Goal: Transaction & Acquisition: Purchase product/service

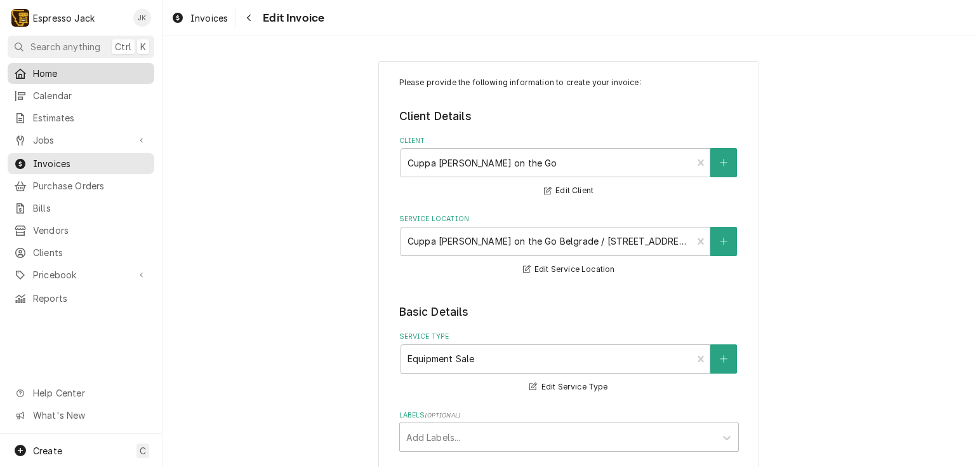
click at [99, 77] on div "Home" at bounding box center [81, 73] width 142 height 16
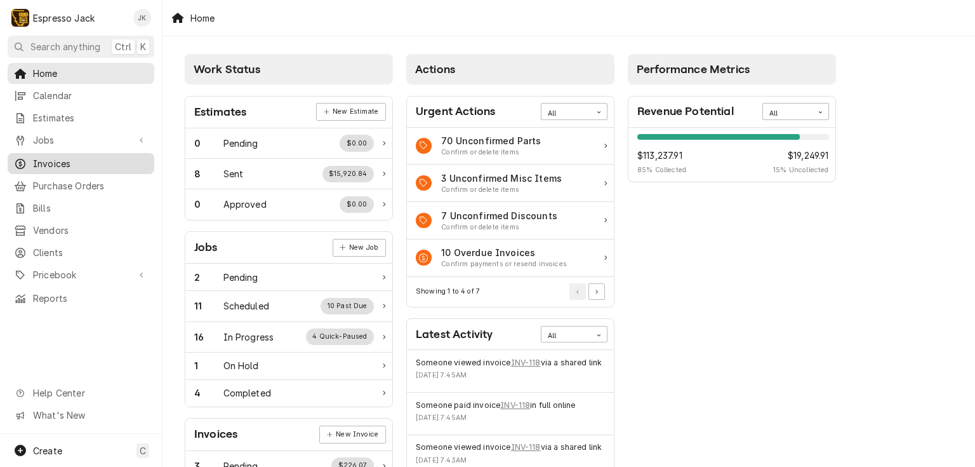
click at [60, 162] on span "Invoices" at bounding box center [90, 163] width 115 height 13
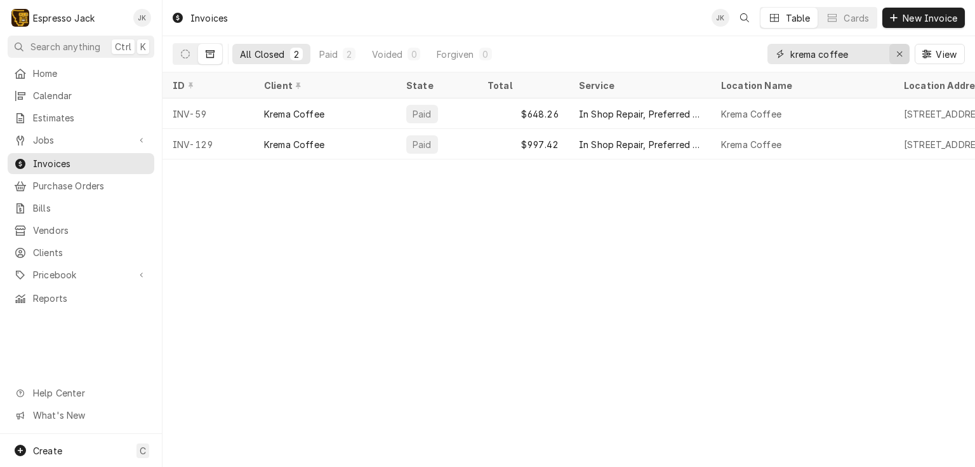
click at [903, 55] on div "Erase input" at bounding box center [899, 54] width 13 height 13
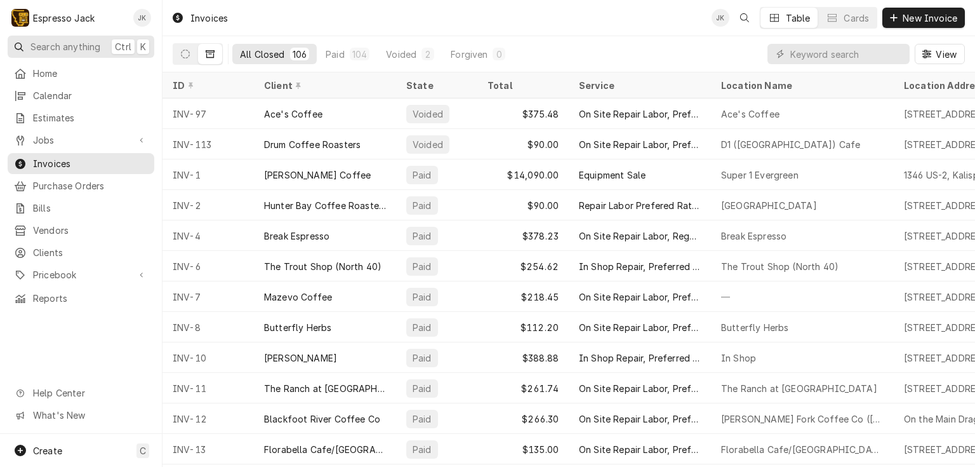
click at [77, 43] on span "Search anything" at bounding box center [65, 46] width 70 height 13
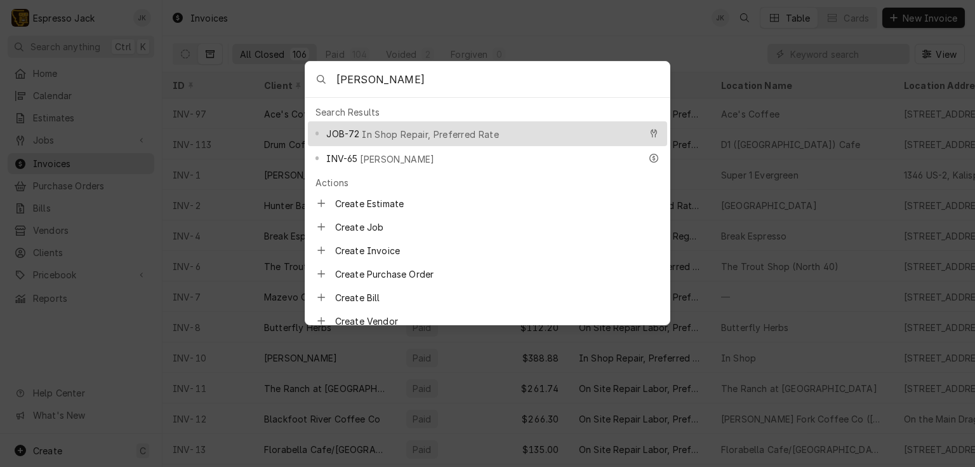
type input "bev"
click at [404, 133] on span "In Shop Repair, Preferred Rate" at bounding box center [430, 134] width 137 height 13
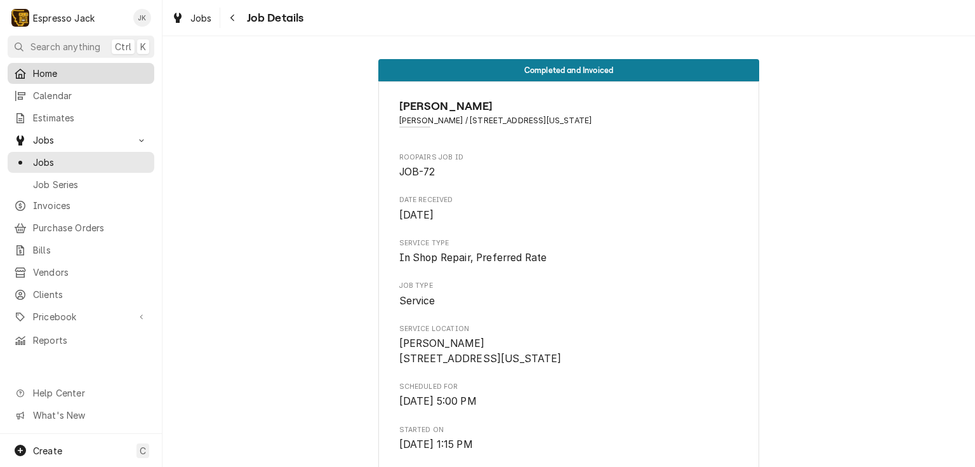
click at [63, 74] on span "Home" at bounding box center [90, 73] width 115 height 13
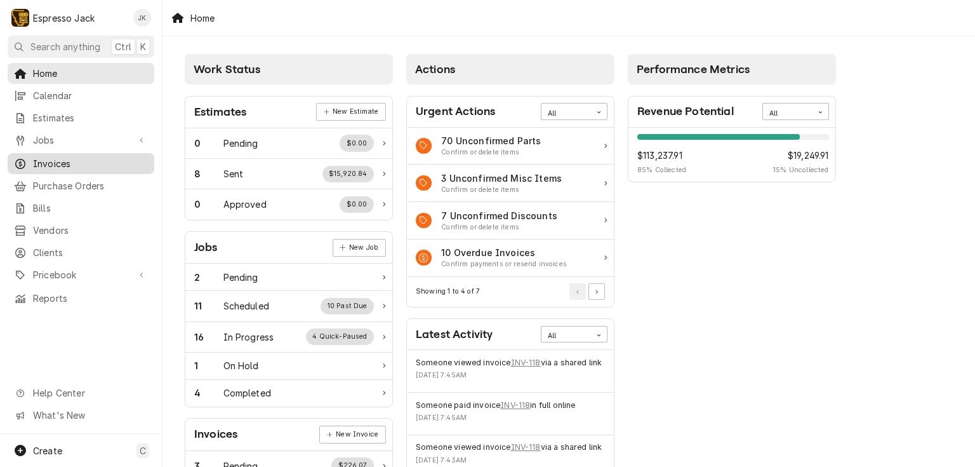
click at [67, 159] on span "Invoices" at bounding box center [90, 163] width 115 height 13
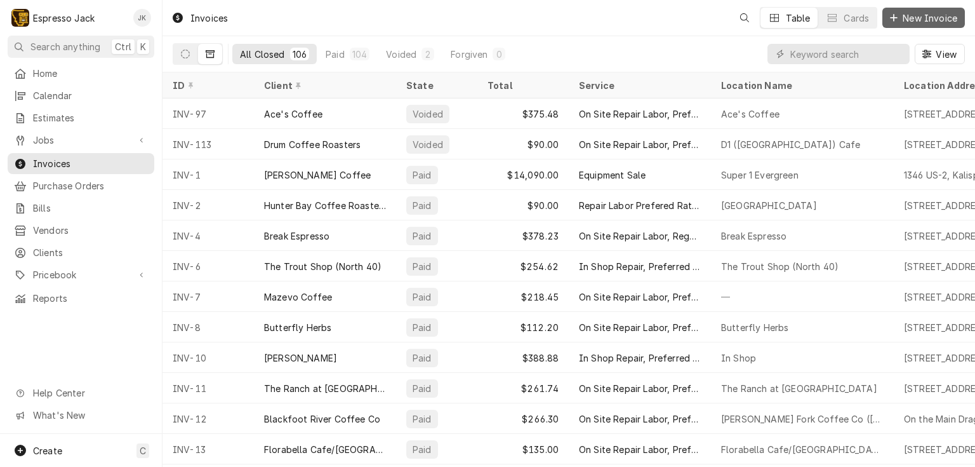
click at [942, 17] on span "New Invoice" at bounding box center [930, 17] width 60 height 13
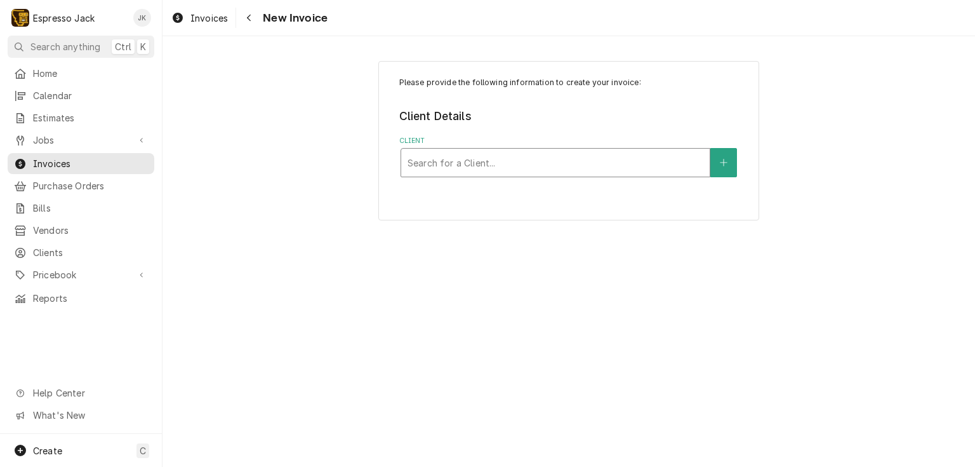
click at [476, 165] on div "Client" at bounding box center [556, 162] width 296 height 23
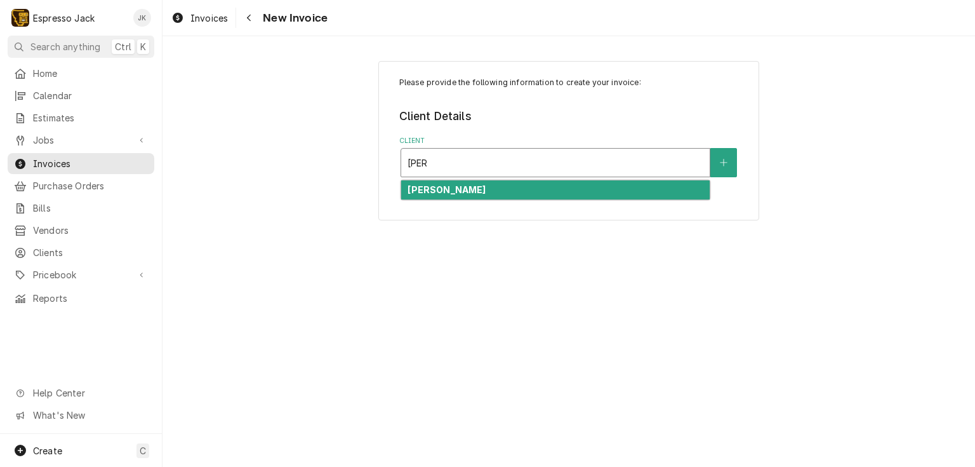
type input "Bev"
click at [458, 185] on div "Please provide the following information to create your invoice: Client Details…" at bounding box center [568, 140] width 381 height 159
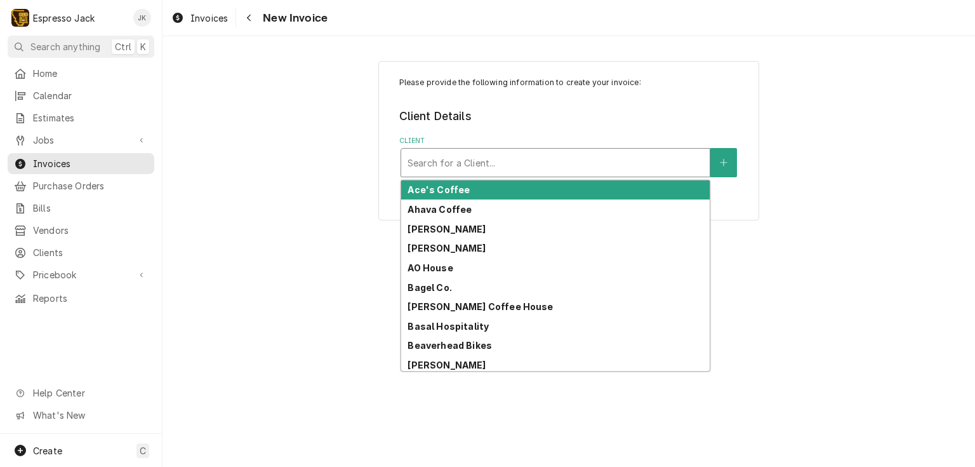
click at [564, 155] on div "Client" at bounding box center [556, 162] width 296 height 23
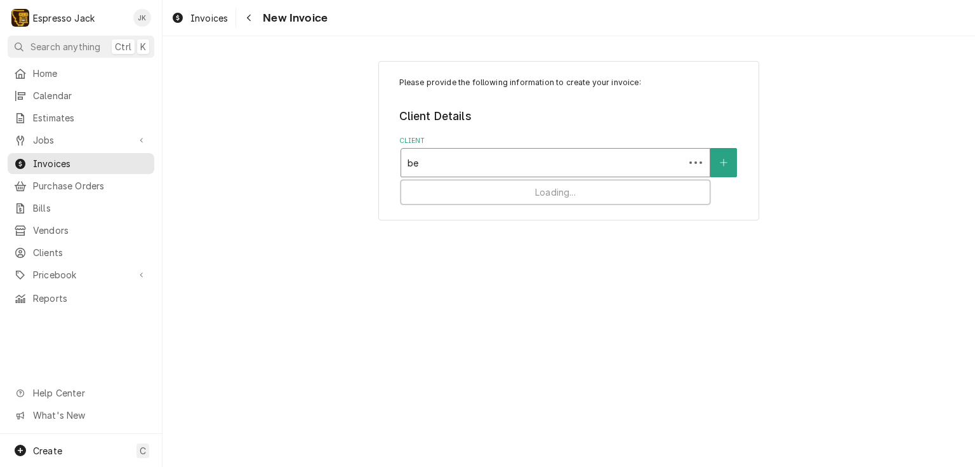
type input "bev"
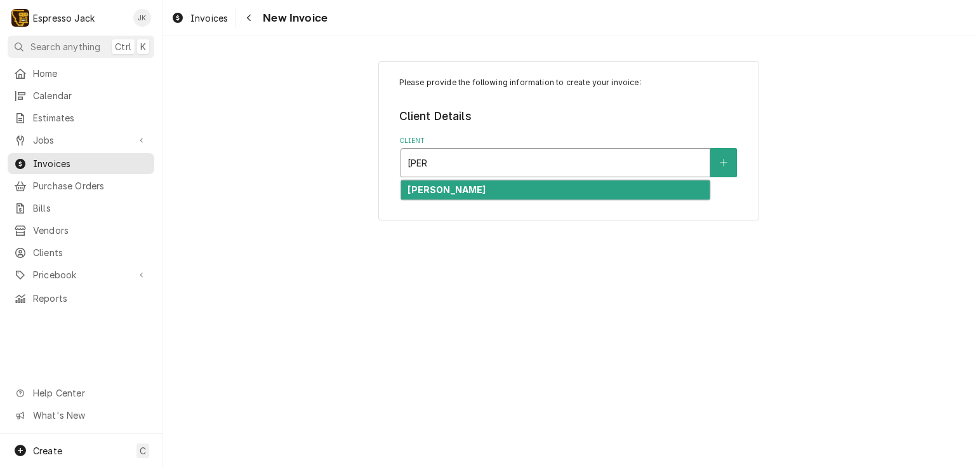
click at [537, 187] on div "[PERSON_NAME]" at bounding box center [555, 190] width 309 height 20
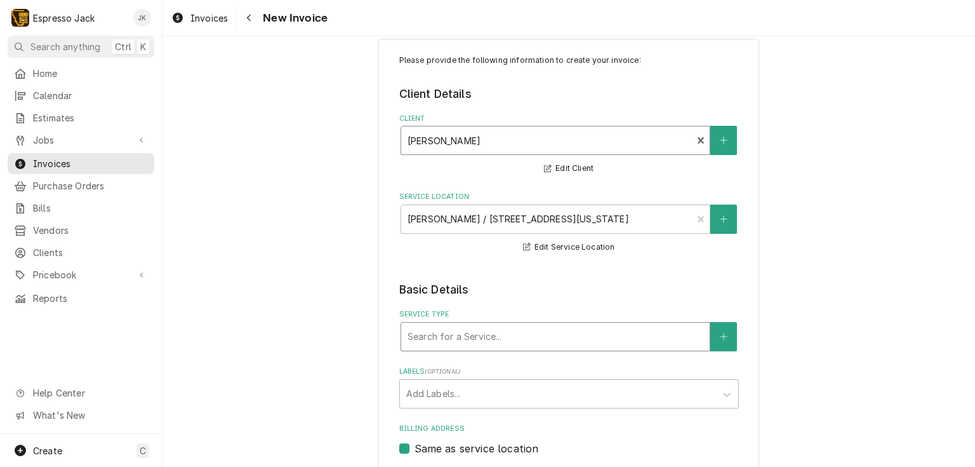
scroll to position [61, 0]
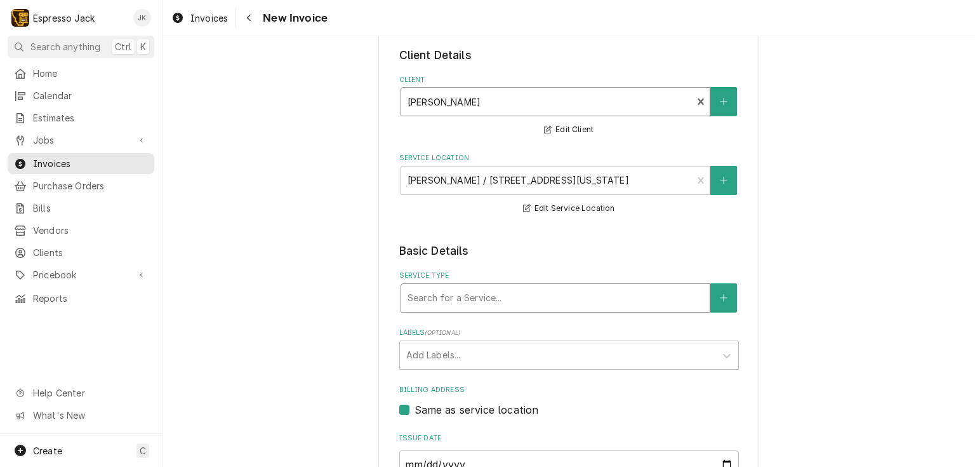
click at [536, 292] on div "Service Type" at bounding box center [556, 297] width 296 height 23
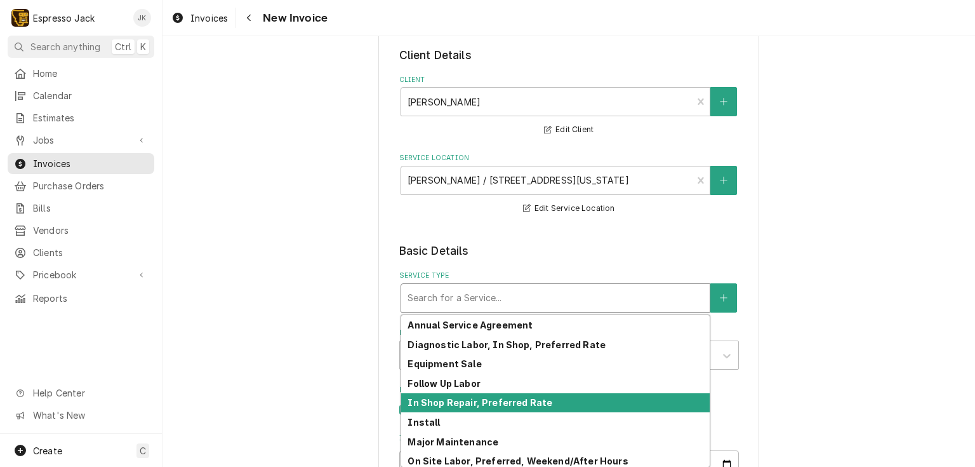
click at [501, 398] on strong "In Shop Repair, Preferred Rate" at bounding box center [480, 402] width 145 height 11
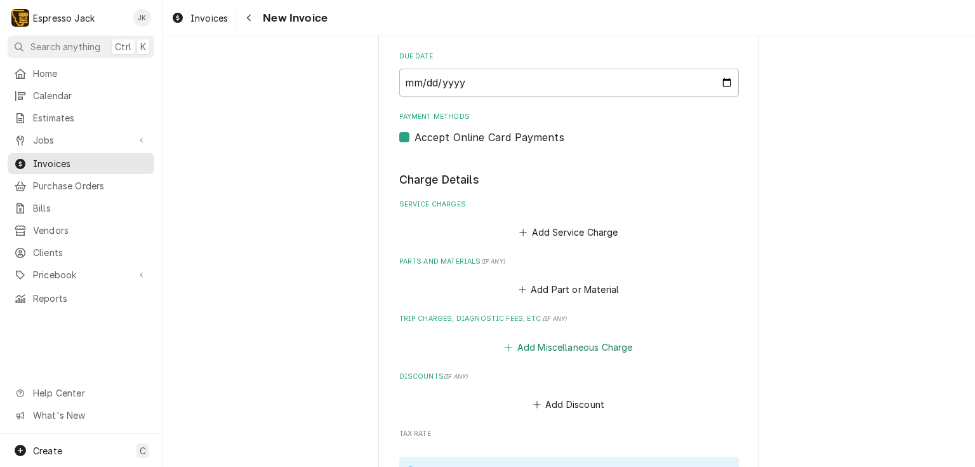
scroll to position [610, 0]
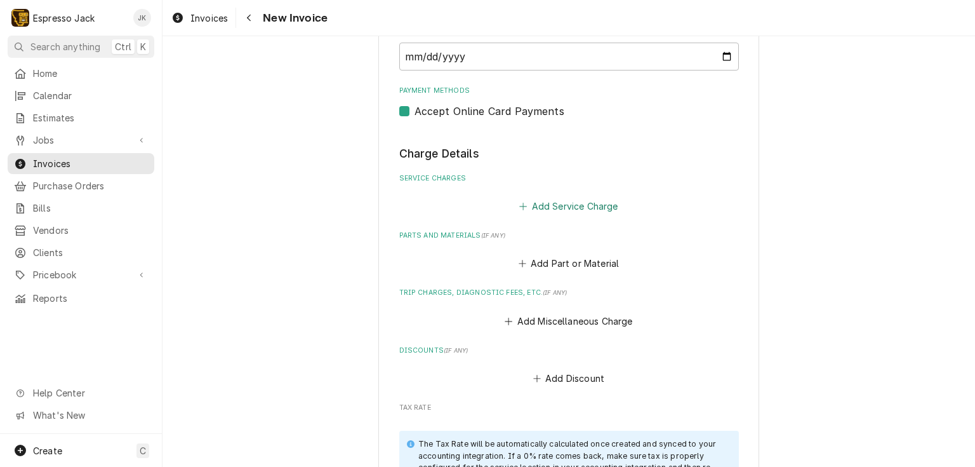
click at [576, 204] on button "Add Service Charge" at bounding box center [569, 206] width 103 height 18
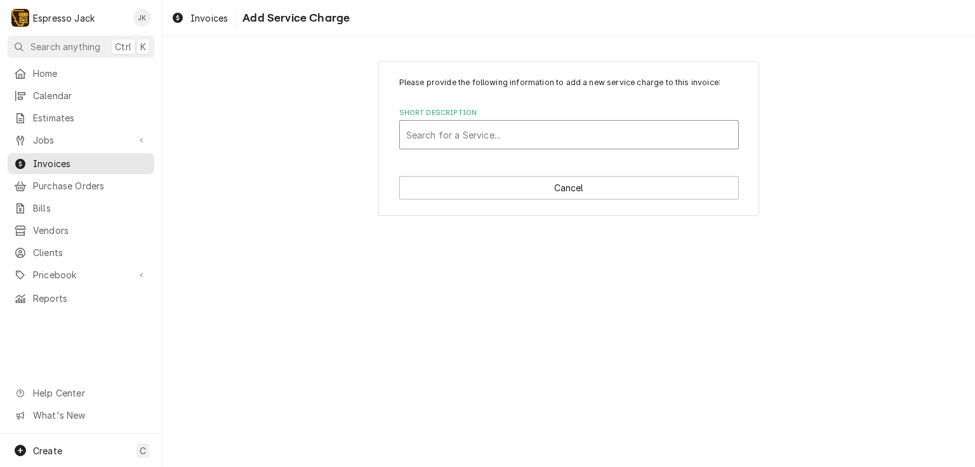
click at [491, 138] on div "Short Description" at bounding box center [569, 134] width 326 height 23
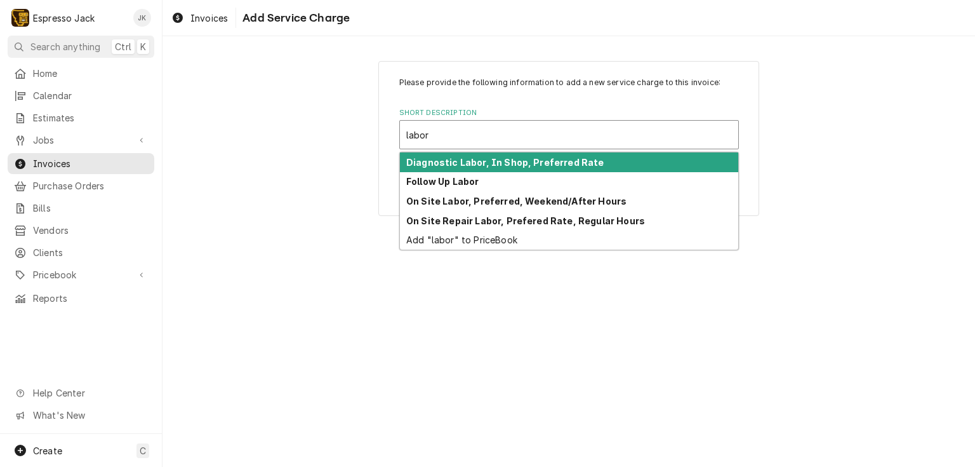
type input "labor"
click at [511, 91] on div "Please provide the following information to add a new service charge to this in…" at bounding box center [569, 113] width 340 height 72
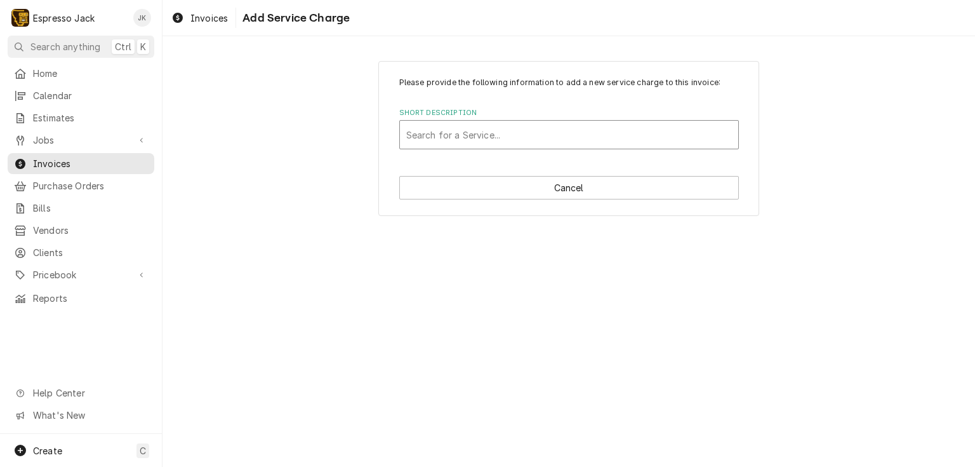
click at [490, 132] on div "Short Description" at bounding box center [569, 134] width 326 height 23
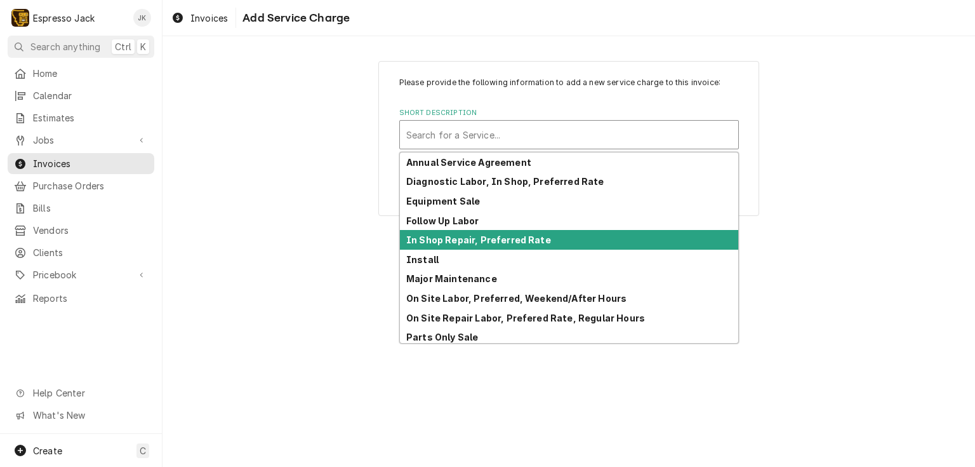
click at [498, 235] on strong "In Shop Repair, Preferred Rate" at bounding box center [478, 239] width 145 height 11
type textarea "x"
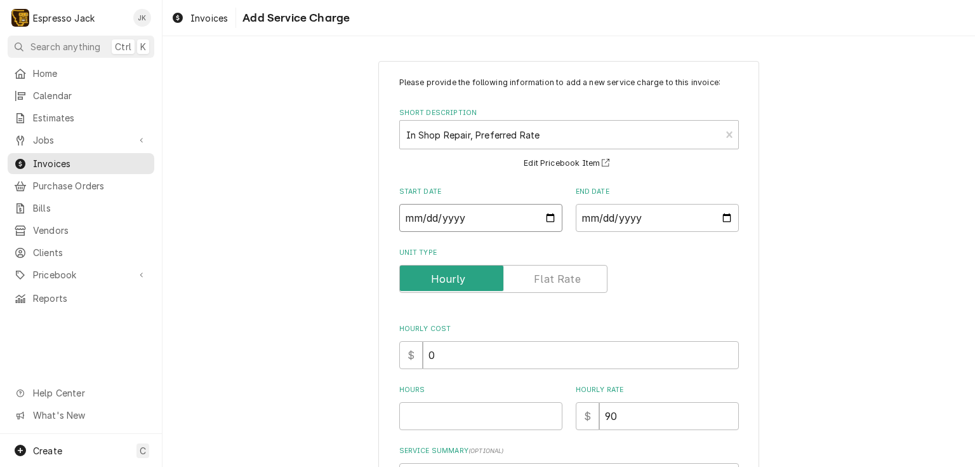
click at [553, 215] on input "Start Date" at bounding box center [480, 218] width 163 height 28
click at [544, 218] on input "Start Date" at bounding box center [480, 218] width 163 height 28
type input "2025-09-17"
type textarea "x"
click at [725, 220] on input "End Date" at bounding box center [657, 218] width 163 height 28
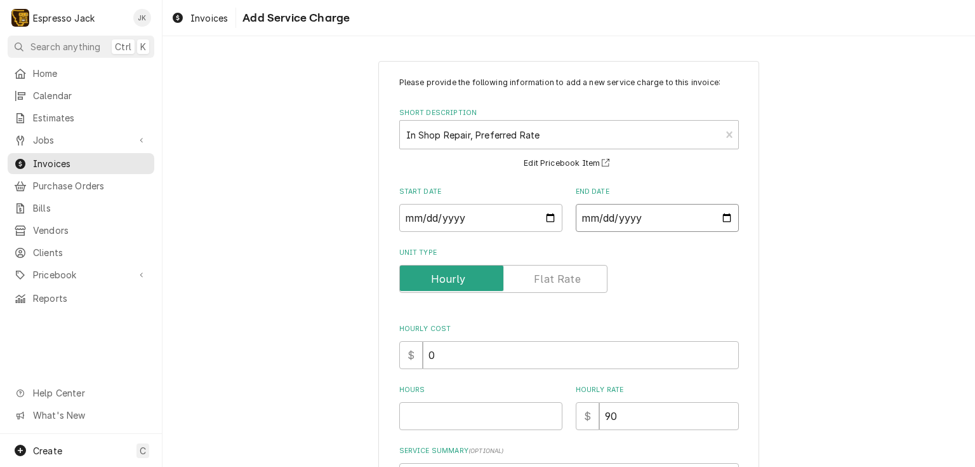
type input "2025-09-17"
click at [438, 418] on input "Hours" at bounding box center [480, 416] width 163 height 28
type textarea "x"
type input "0"
type textarea "x"
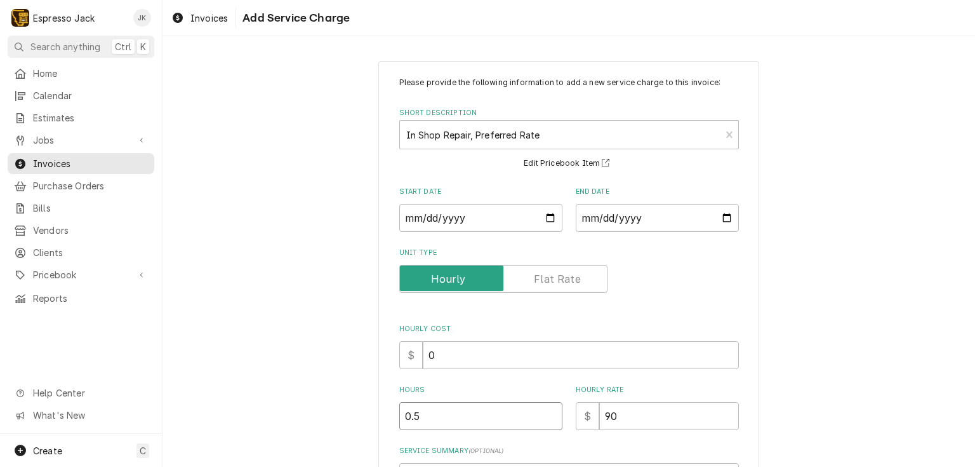
type input "0.5"
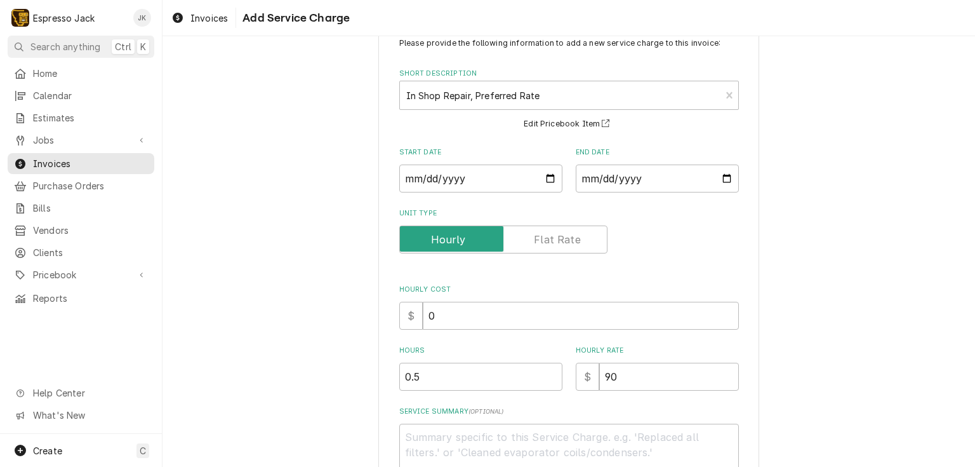
scroll to position [61, 0]
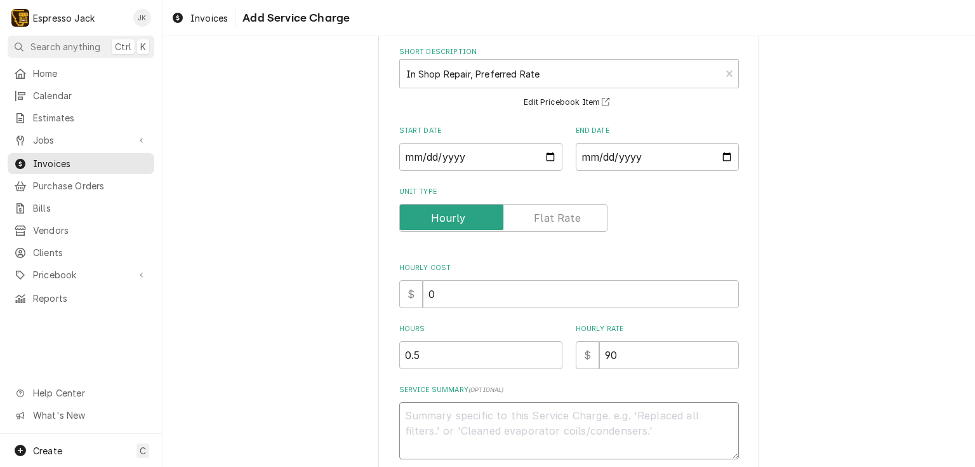
click at [444, 416] on textarea "Service Summary ( optional )" at bounding box center [569, 430] width 340 height 57
type textarea "x"
type textarea "R"
type textarea "x"
type textarea "Re"
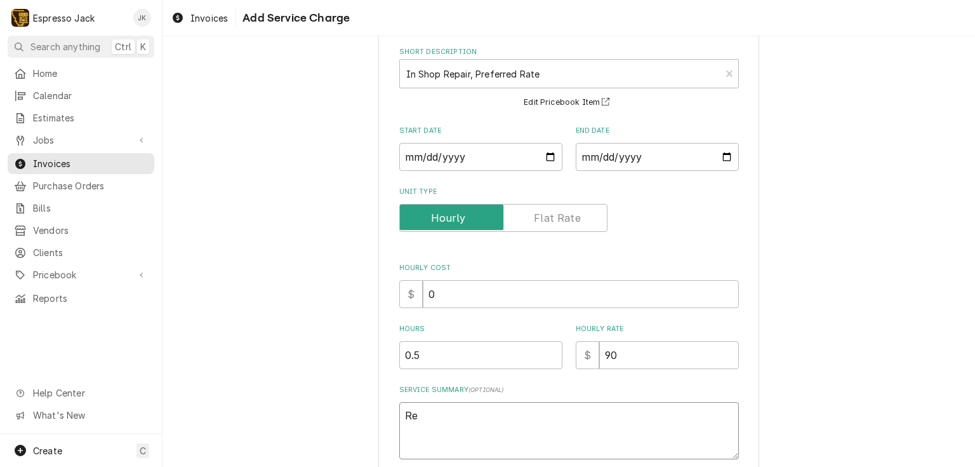
type textarea "x"
type textarea "Rep"
type textarea "x"
type textarea "Repl"
type textarea "x"
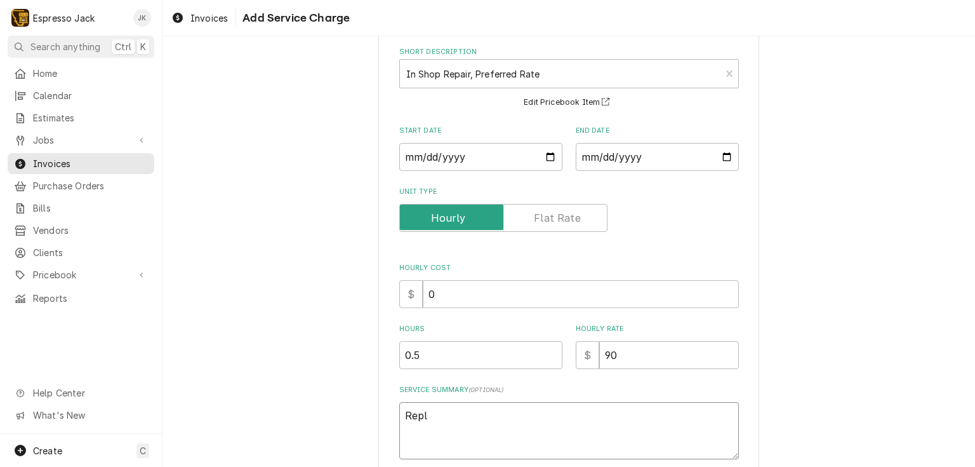
type textarea "Repla"
type textarea "x"
type textarea "Replac"
type textarea "x"
type textarea "Replace"
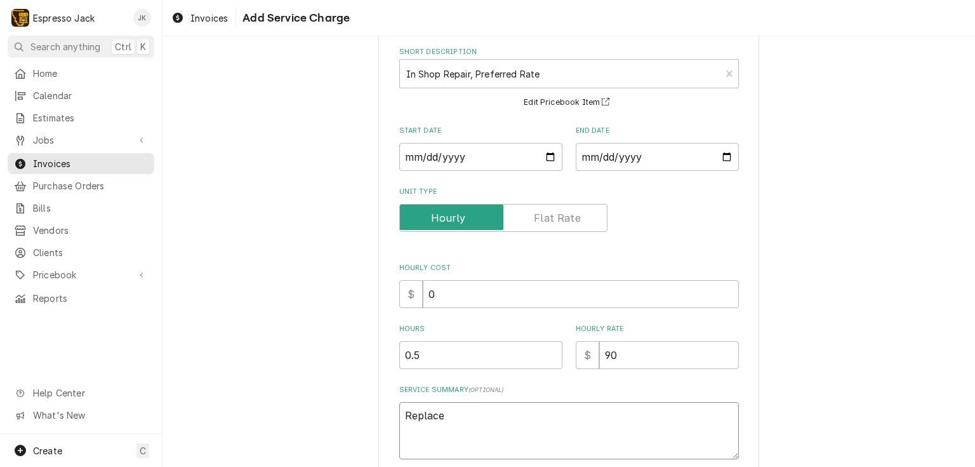
type textarea "x"
type textarea "Replaced"
type textarea "x"
type textarea "Replaced"
type textarea "x"
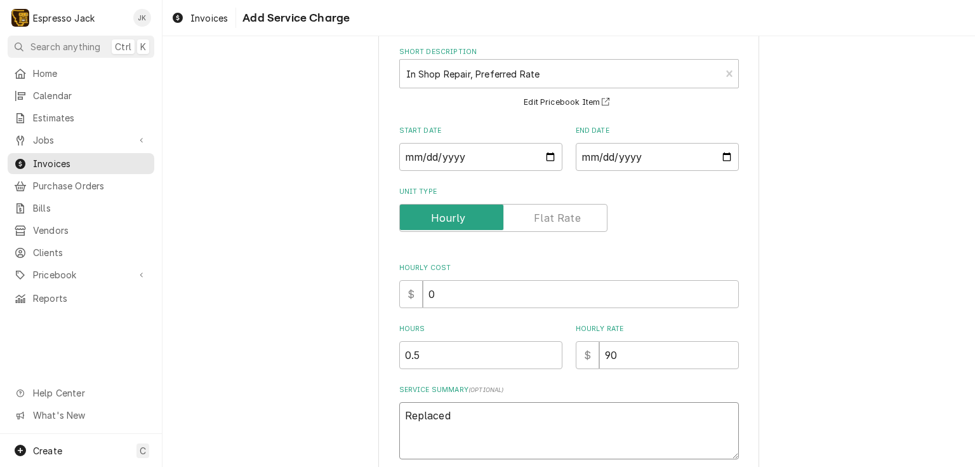
type textarea "Replaced b"
type textarea "x"
type textarea "Replaced ba"
type textarea "x"
type textarea "Replaced bad"
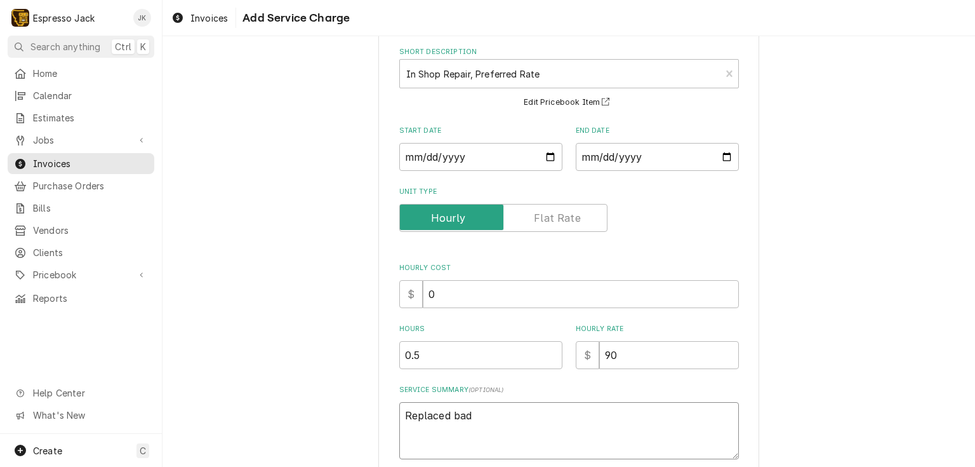
type textarea "x"
type textarea "Replaced bad"
type textarea "x"
type textarea "Replaced bad p"
type textarea "x"
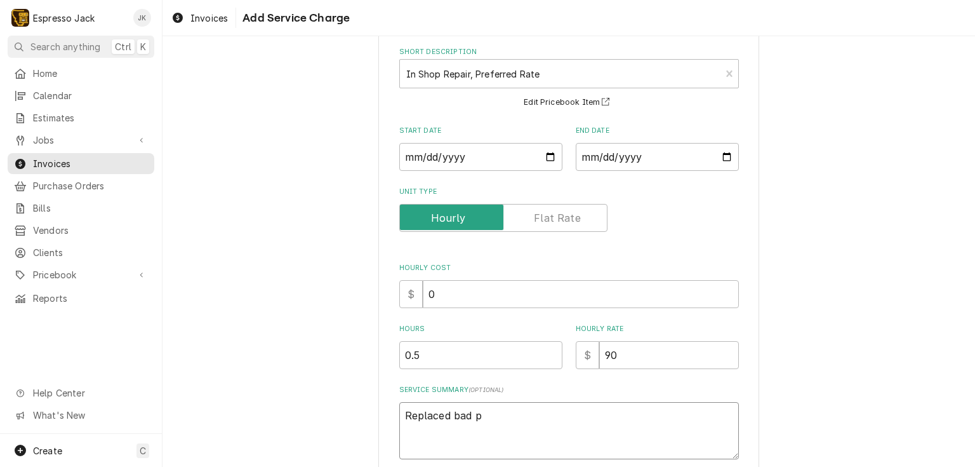
type textarea "Replaced bad po"
type textarea "x"
type textarea "Replaced bad pow"
type textarea "x"
type textarea "Replaced bad powe"
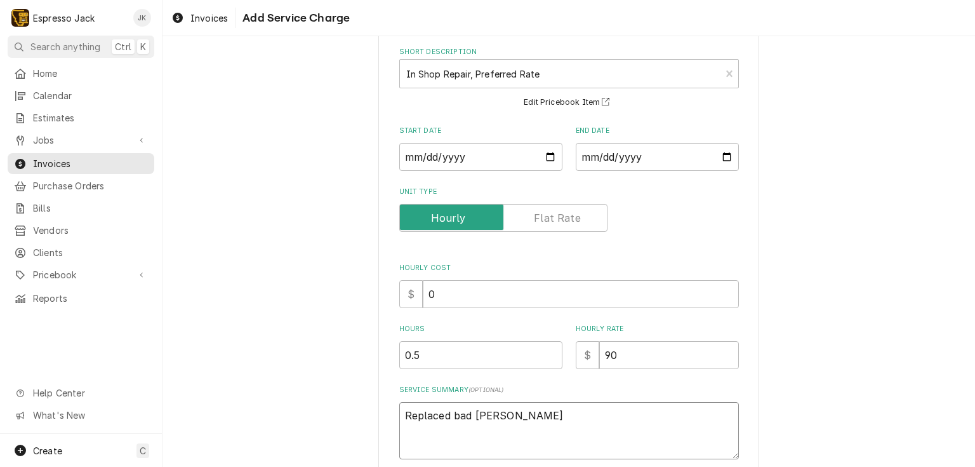
type textarea "x"
type textarea "Replaced bad power"
type textarea "x"
type textarea "Replaced bad power"
type textarea "x"
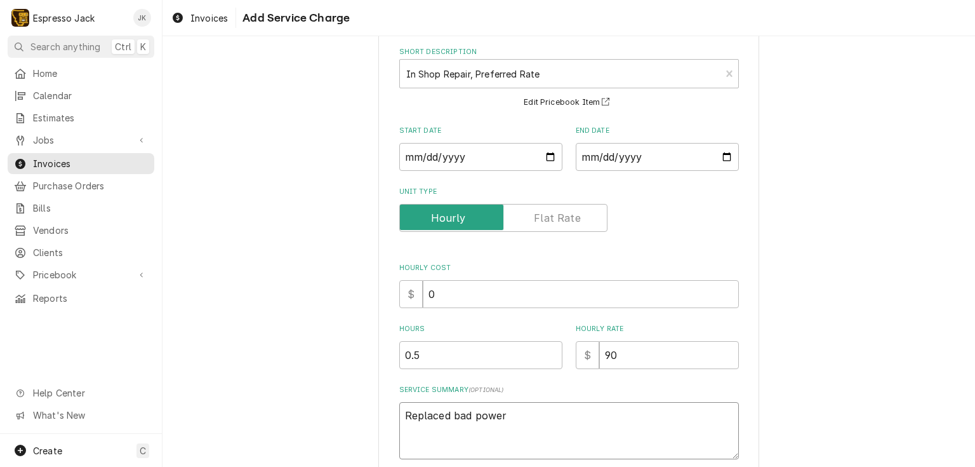
type textarea "Replaced bad power s"
type textarea "x"
type textarea "Replaced bad power sw"
type textarea "x"
type textarea "Replaced bad power swi"
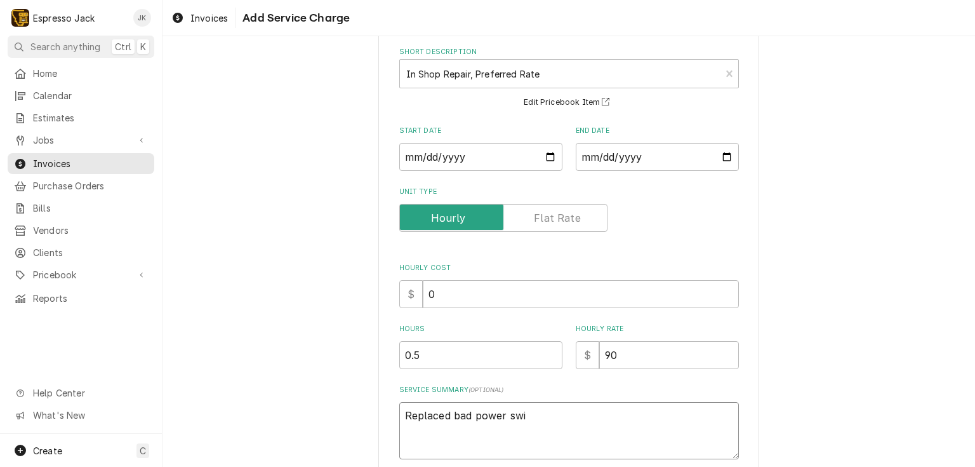
type textarea "x"
type textarea "Replaced bad power swit"
type textarea "x"
type textarea "Replaced bad power switc"
type textarea "x"
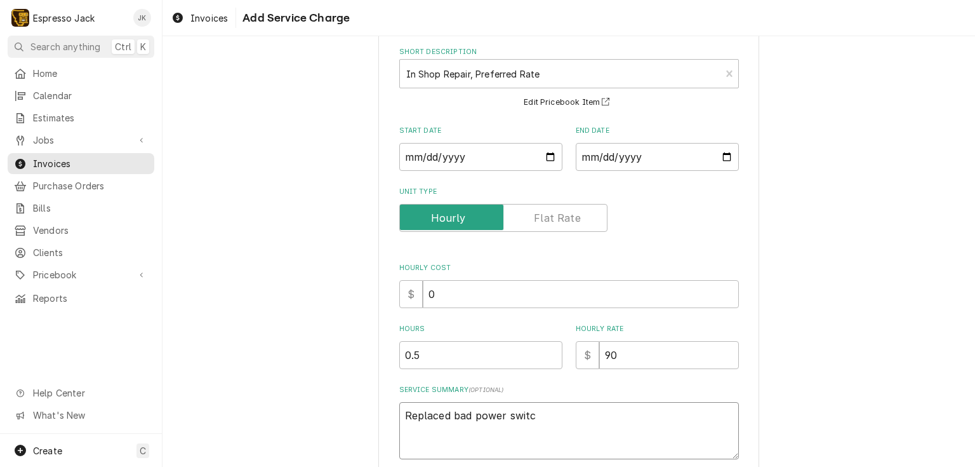
type textarea "Replaced bad power switch"
type textarea "x"
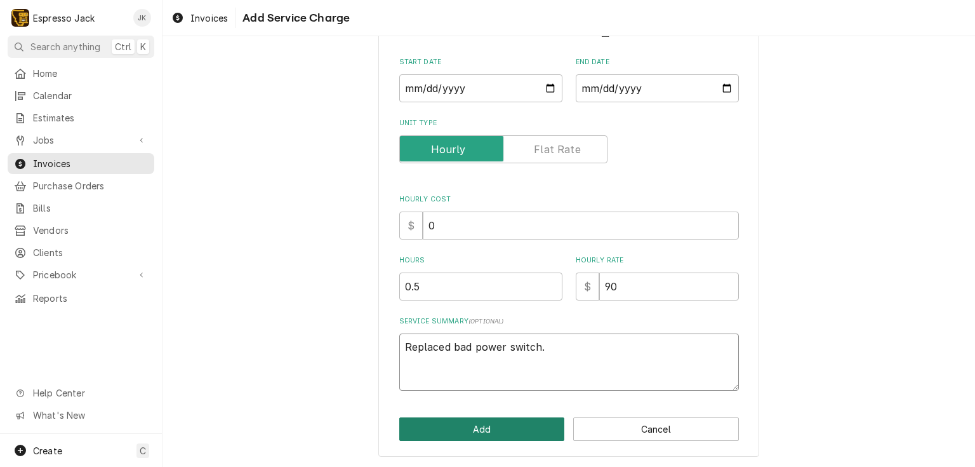
type textarea "Replaced bad power switch."
click at [483, 435] on button "Add" at bounding box center [482, 428] width 166 height 23
type textarea "x"
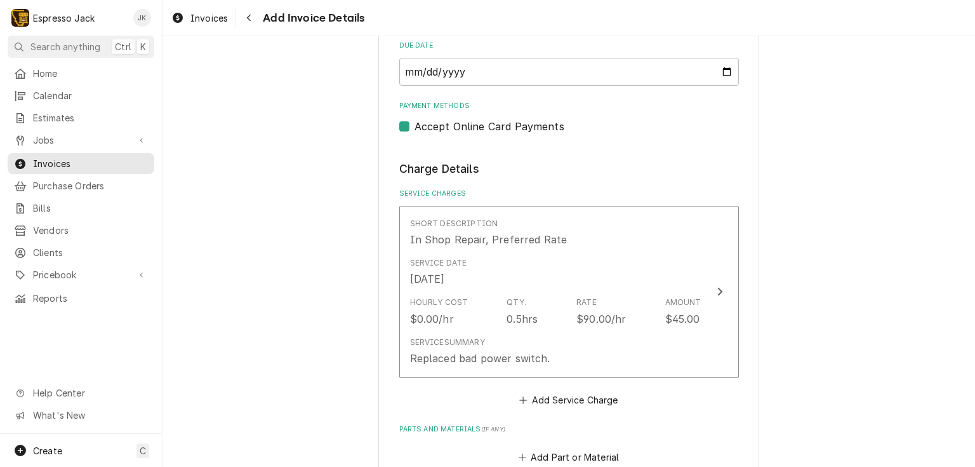
scroll to position [655, 0]
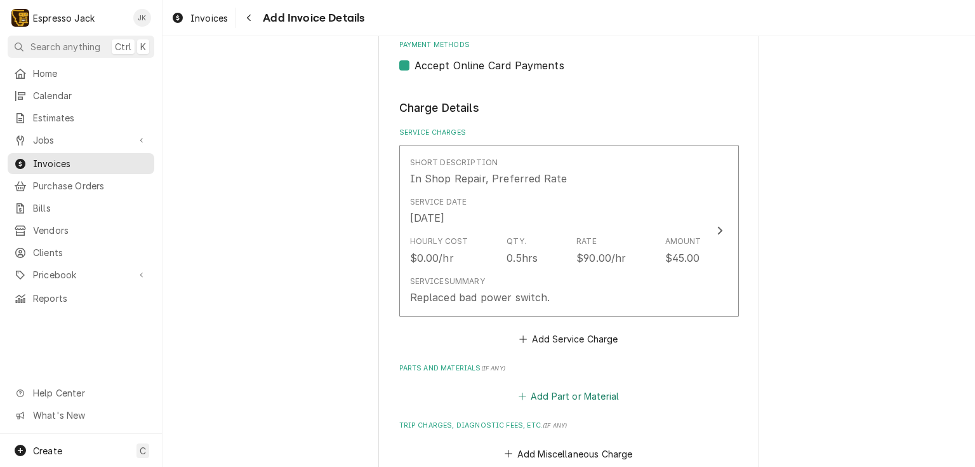
click at [570, 394] on button "Add Part or Material" at bounding box center [568, 396] width 105 height 18
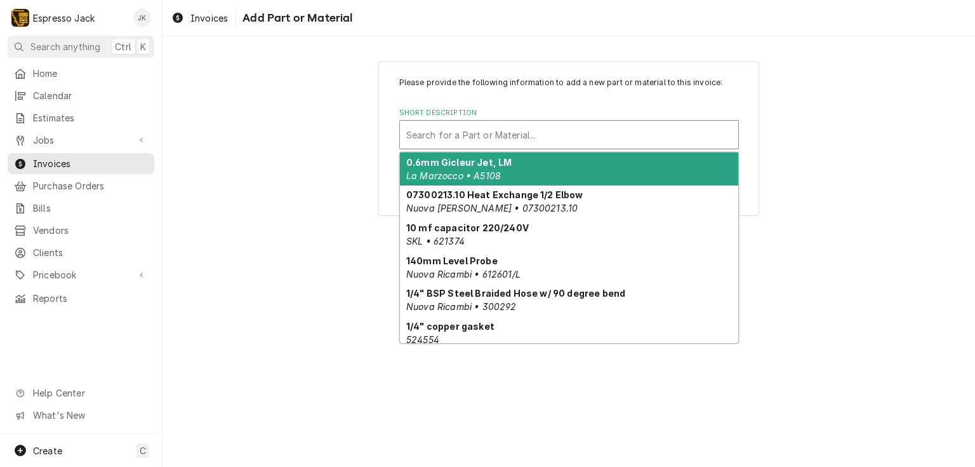
click at [542, 130] on div "Short Description" at bounding box center [569, 134] width 326 height 23
paste input "LEVER SWITCH - 16A - 250V ECM DE/ PROFITEC/ QUICK MILL/ ISOMAC Cod. 560231"
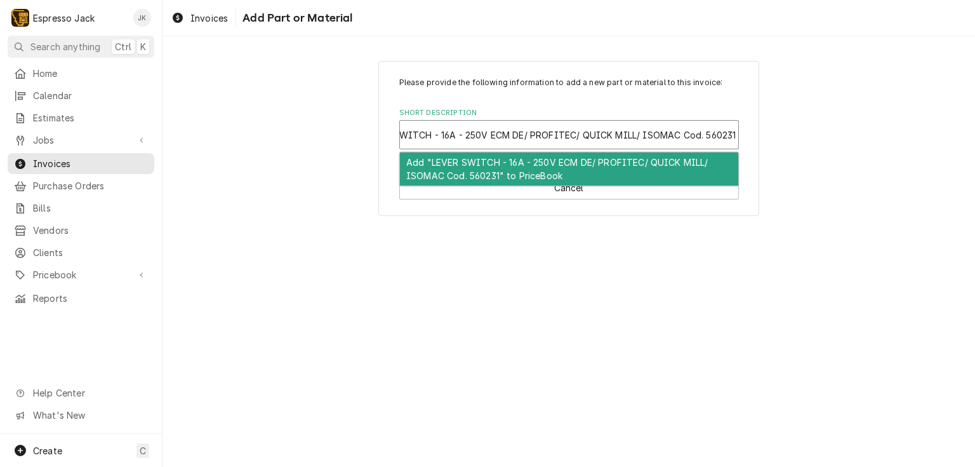
click at [469, 137] on input "LEVER SWITCH - 16A - 250V ECM DE/ PROFITEC/ QUICK MILL/ ISOMAC Cod. 560231" at bounding box center [551, 134] width 375 height 20
drag, startPoint x: 707, startPoint y: 135, endPoint x: 681, endPoint y: 132, distance: 26.8
click at [681, 132] on input "LEVER SWITCH - 16A - 250V ECM DE/ PROFITEC/ QUICK MILL/ ISOMAC Cod. 560231" at bounding box center [551, 134] width 375 height 20
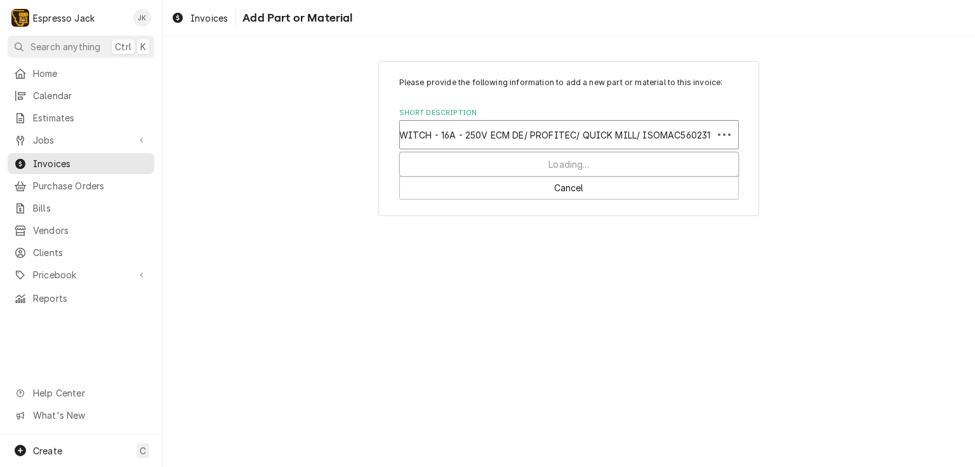
scroll to position [0, 26]
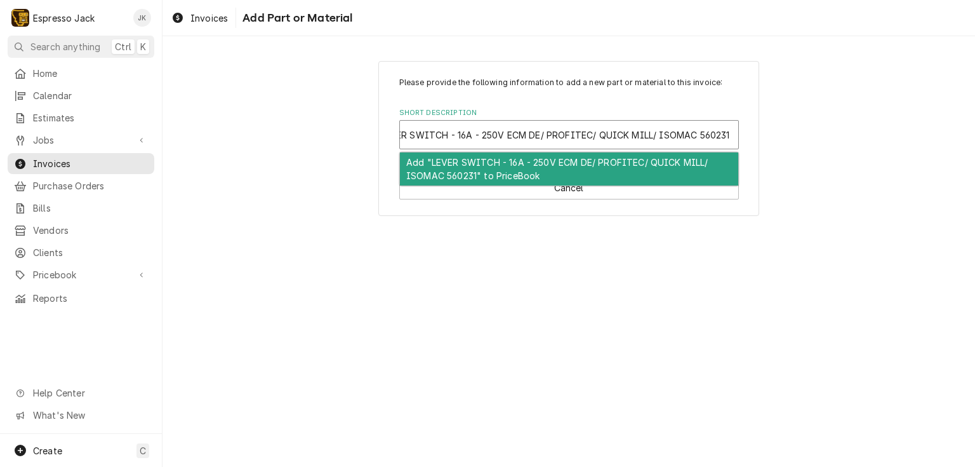
drag, startPoint x: 695, startPoint y: 133, endPoint x: 510, endPoint y: 134, distance: 185.4
click at [510, 134] on input "LEVER SWITCH - 16A - 250V ECM DE/ PROFITEC/ QUICK MILL/ ISOMAC 560231" at bounding box center [556, 134] width 352 height 20
click at [512, 135] on input "LEVER SWITCH - 16A - 250V ECM DE/ PROFITEC/ QUICK MILL/ ISOMAC 560231" at bounding box center [556, 134] width 352 height 20
click at [508, 133] on input "LEVER SWITCH - 16A - 250V ECM DE/ PROFITEC/ QUICK MILL/ ISOMAC 560231" at bounding box center [556, 134] width 352 height 20
drag, startPoint x: 508, startPoint y: 133, endPoint x: 683, endPoint y: 135, distance: 175.3
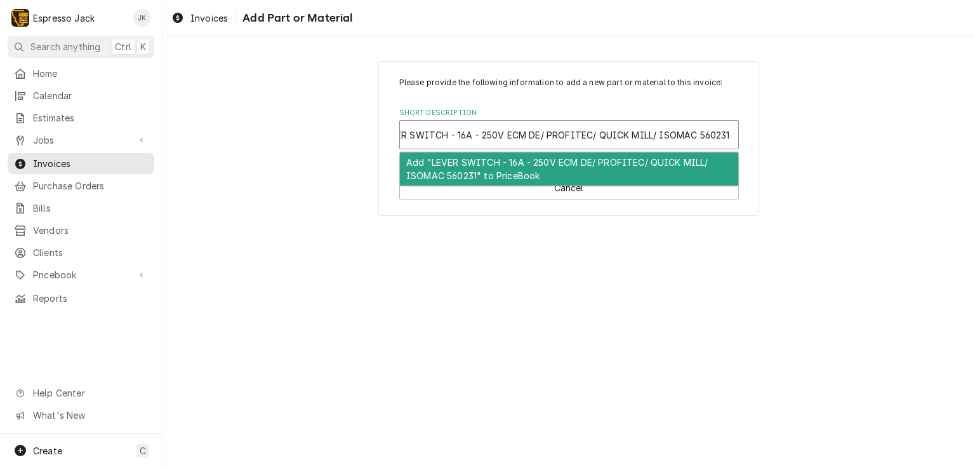
click at [683, 135] on input "LEVER SWITCH - 16A - 250V ECM DE/ PROFITEC/ QUICK MILL/ ISOMAC 560231" at bounding box center [556, 134] width 352 height 20
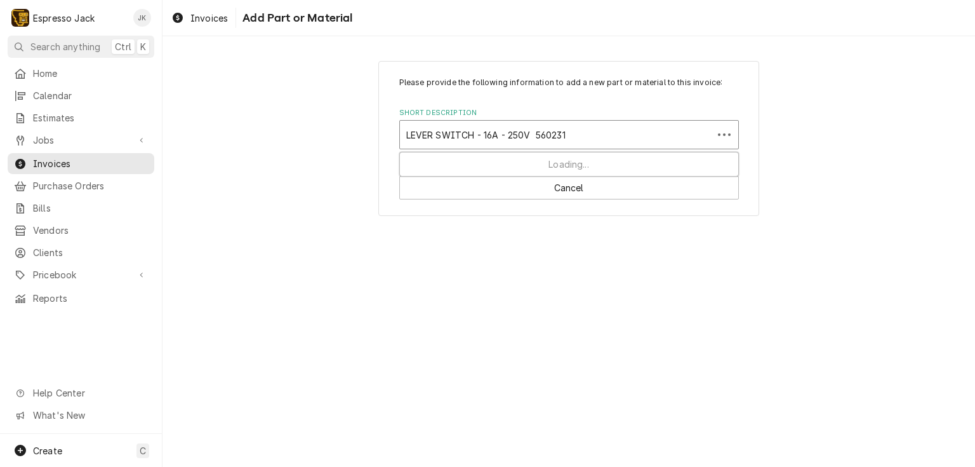
scroll to position [0, 0]
type input "Lever Switch, 16a, for home machines (Rocket, ECM, etc.) 560231"
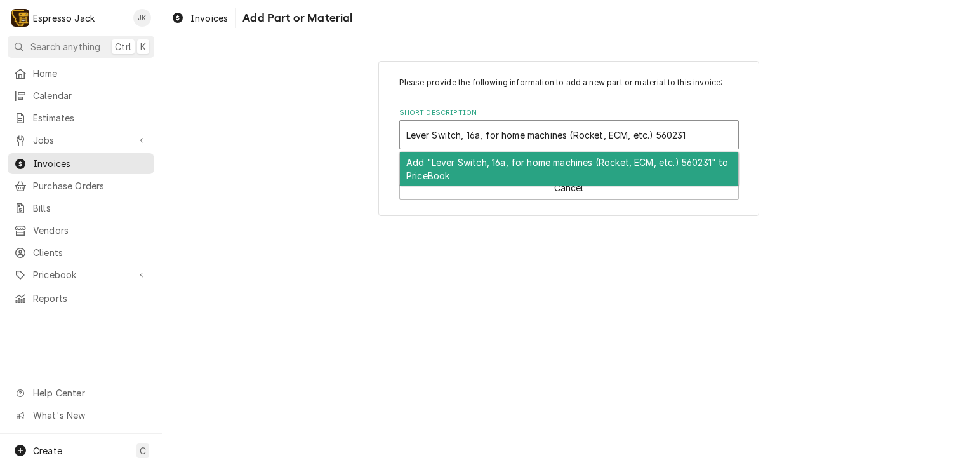
click at [676, 164] on div "Add "Lever Switch, 16a, for home machines (Rocket, ECM, etc.) 560231" to PriceB…" at bounding box center [569, 168] width 338 height 33
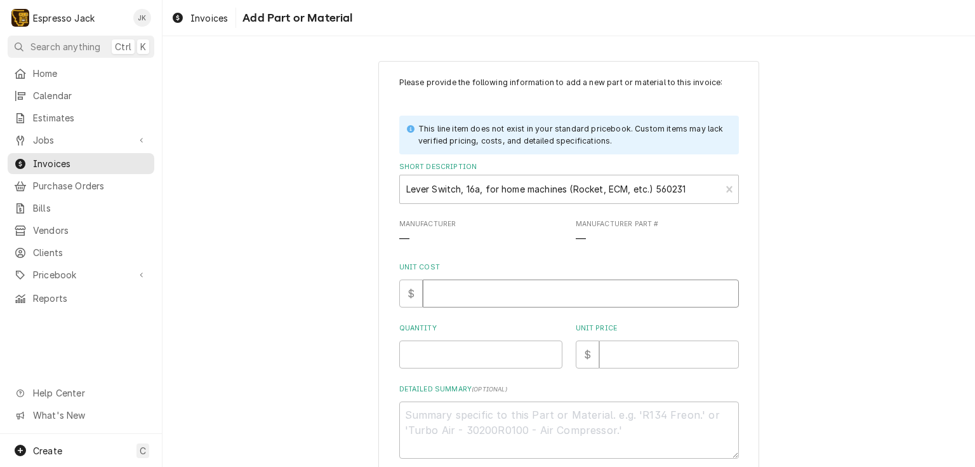
click at [520, 302] on input "Unit Cost" at bounding box center [581, 293] width 316 height 28
drag, startPoint x: 472, startPoint y: 348, endPoint x: 482, endPoint y: 347, distance: 10.2
click at [472, 347] on input "Quantity" at bounding box center [480, 354] width 163 height 28
type textarea "x"
type input "1"
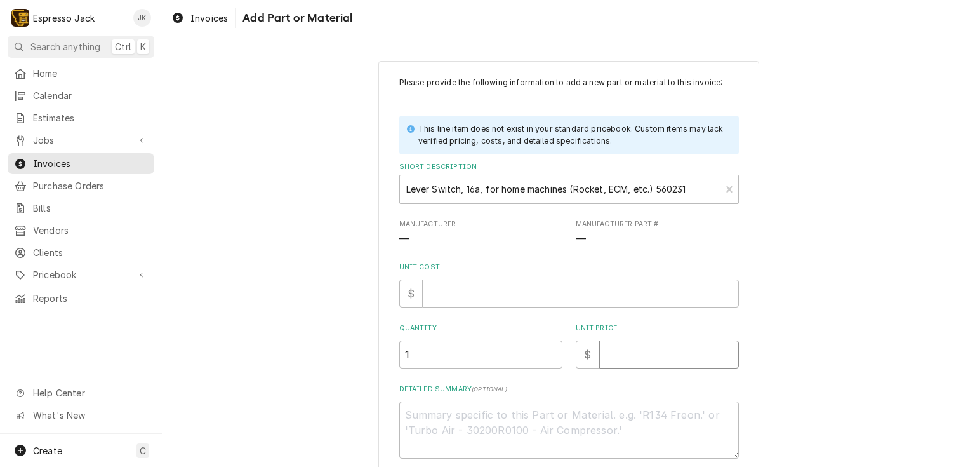
click at [659, 356] on input "Unit Price" at bounding box center [669, 354] width 140 height 28
type textarea "x"
type input "4"
type textarea "x"
type input "48"
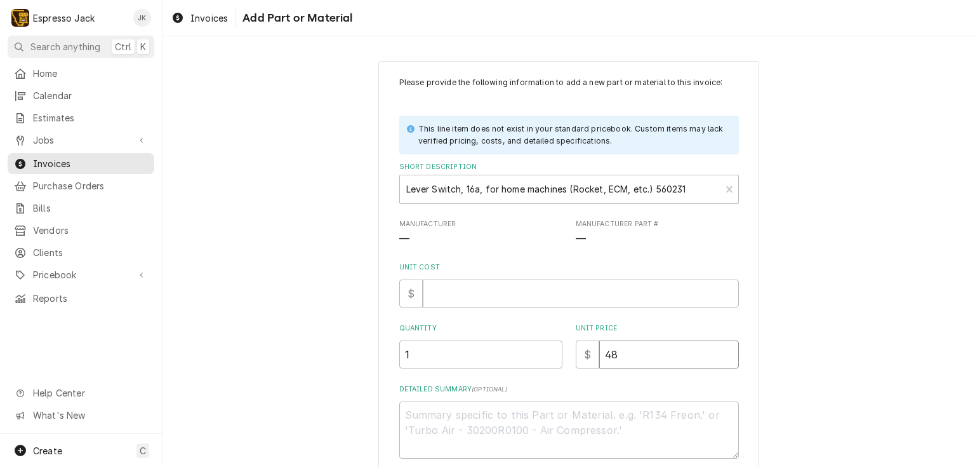
type textarea "x"
type input "48.0"
type textarea "x"
type input "48.07"
click at [366, 283] on div "Please provide the following information to add a new part or material to this …" at bounding box center [569, 293] width 813 height 486
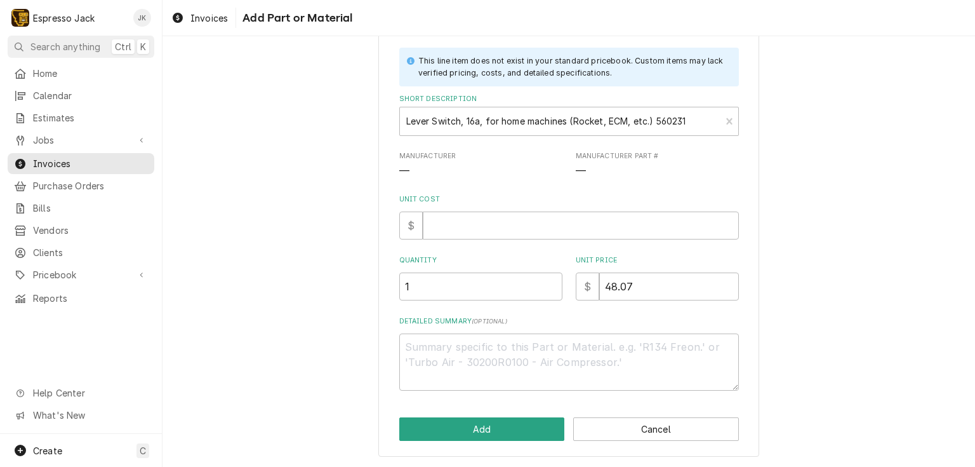
scroll to position [68, 0]
click at [495, 447] on div "Please provide the following information to add a new part or material to this …" at bounding box center [568, 225] width 381 height 464
click at [498, 439] on button "Add" at bounding box center [482, 428] width 166 height 23
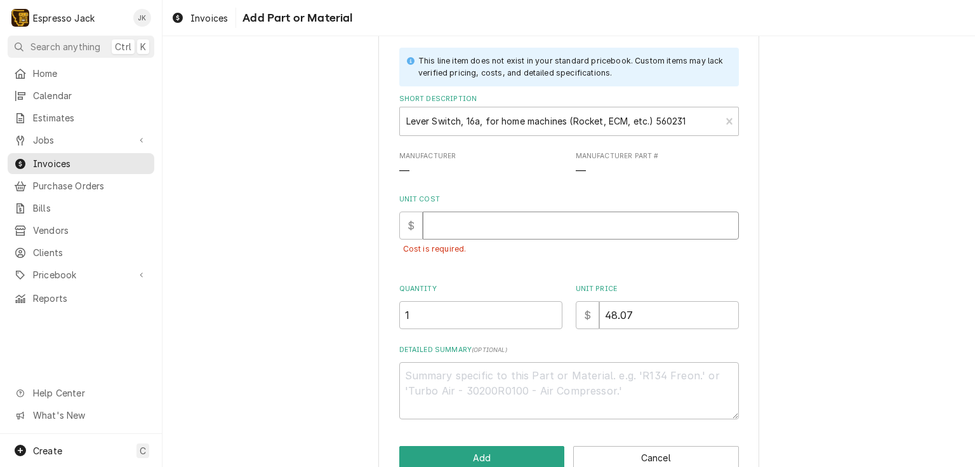
click at [511, 223] on input "Unit Cost" at bounding box center [581, 225] width 316 height 28
click at [530, 231] on input "Unit Cost" at bounding box center [581, 225] width 316 height 28
paste input "32.045"
type textarea "x"
type input "32.045"
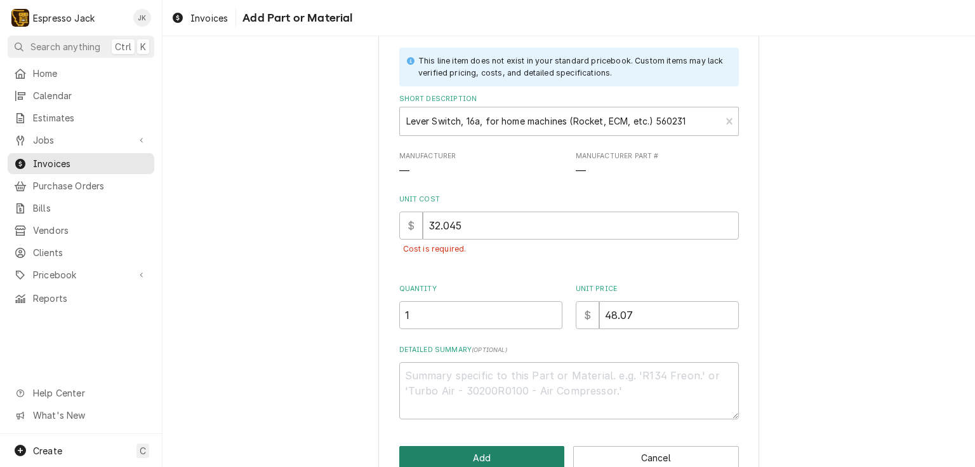
click at [512, 455] on button "Add" at bounding box center [482, 457] width 166 height 23
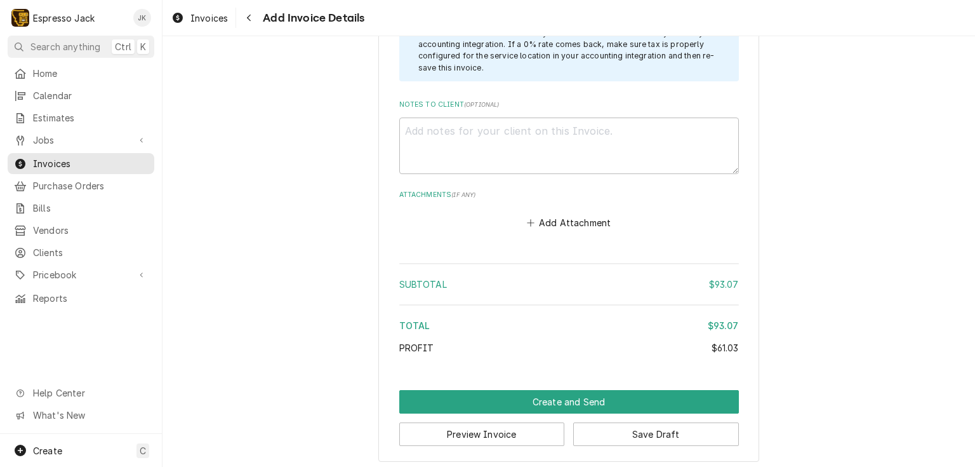
scroll to position [1439, 0]
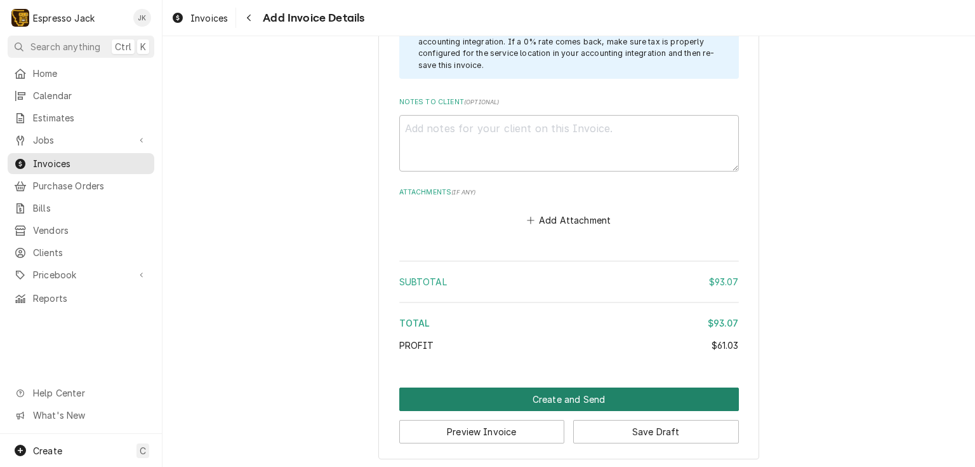
click at [704, 396] on button "Create and Send" at bounding box center [569, 398] width 340 height 23
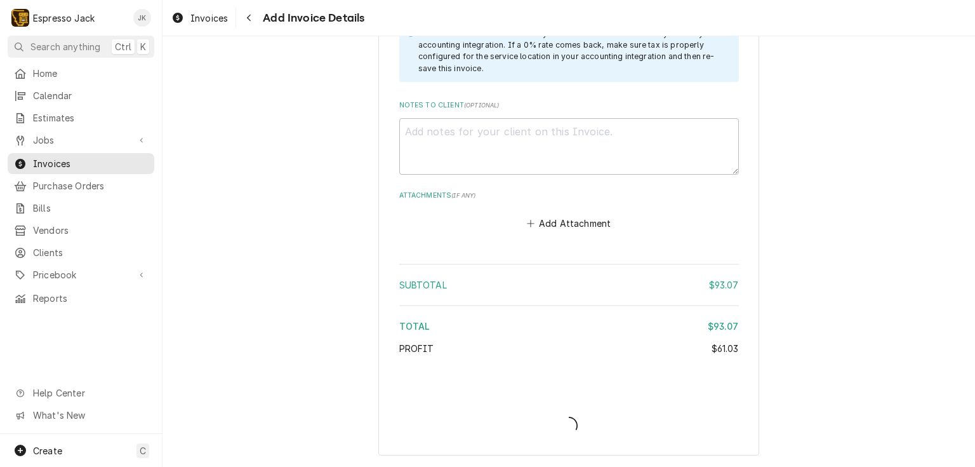
scroll to position [1433, 0]
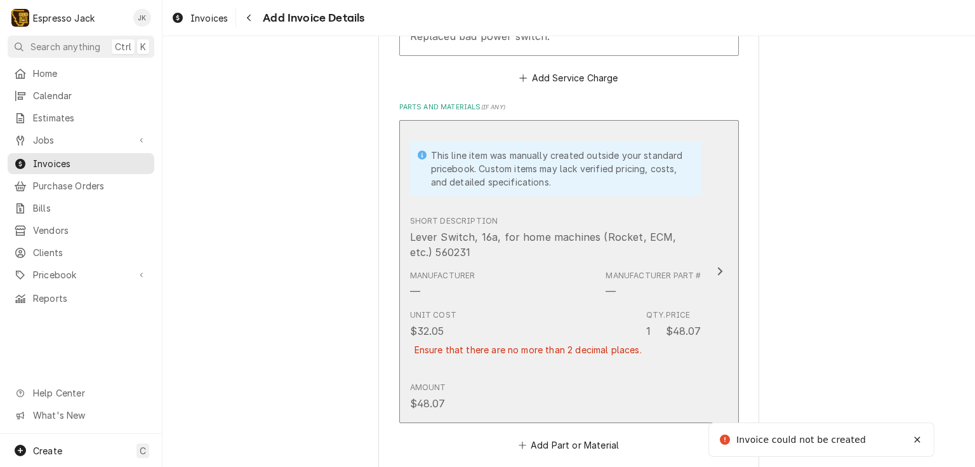
click at [536, 295] on div "Manufacturer — Manufacturer Part # —" at bounding box center [555, 284] width 291 height 39
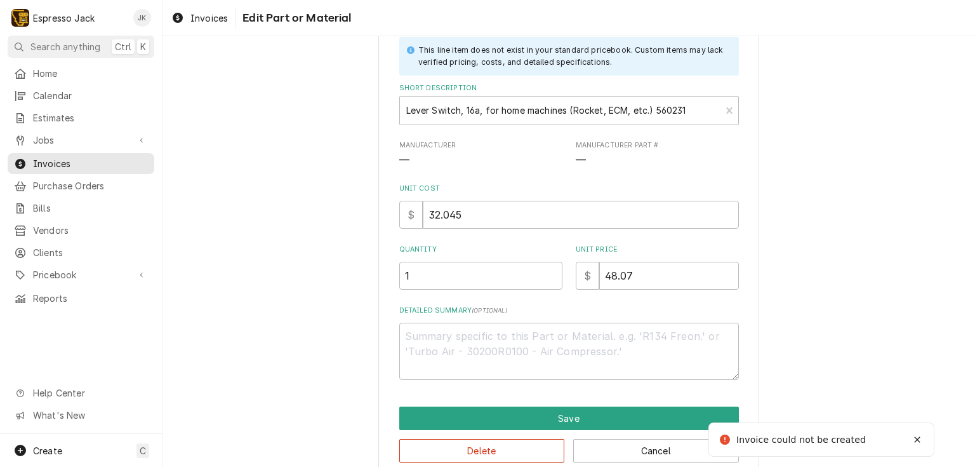
scroll to position [100, 0]
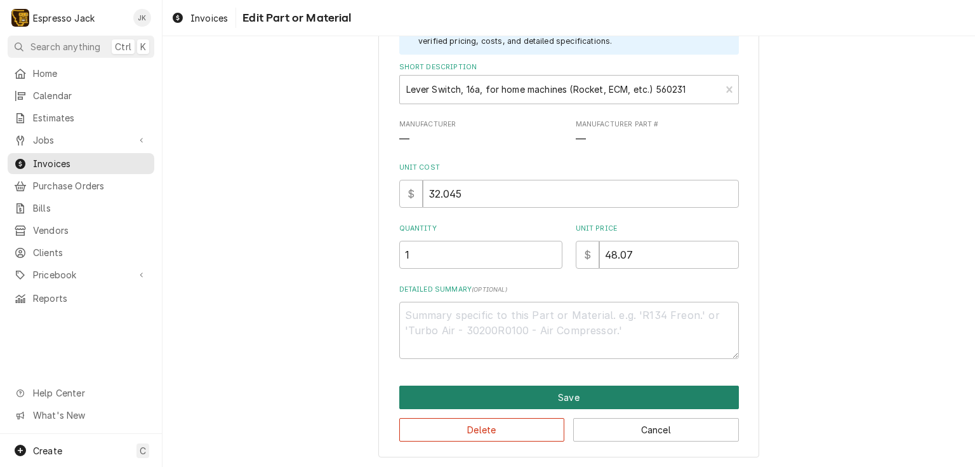
click at [652, 401] on button "Save" at bounding box center [569, 396] width 340 height 23
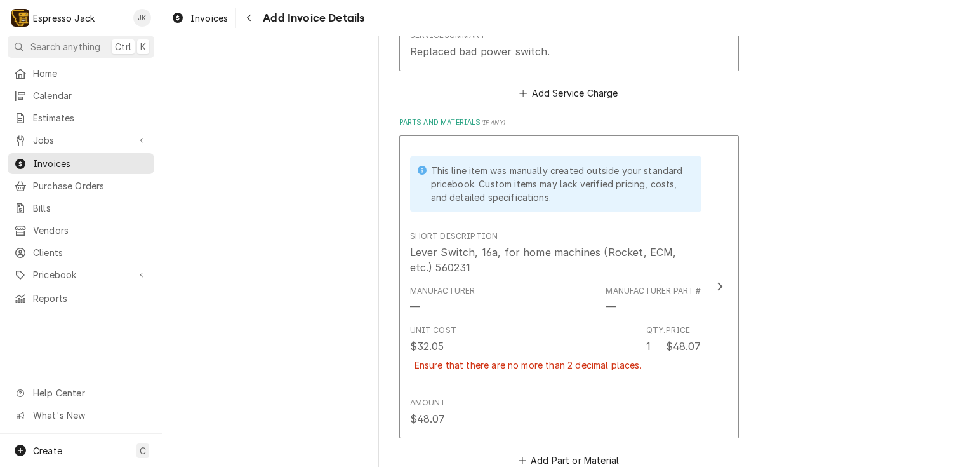
scroll to position [930, 0]
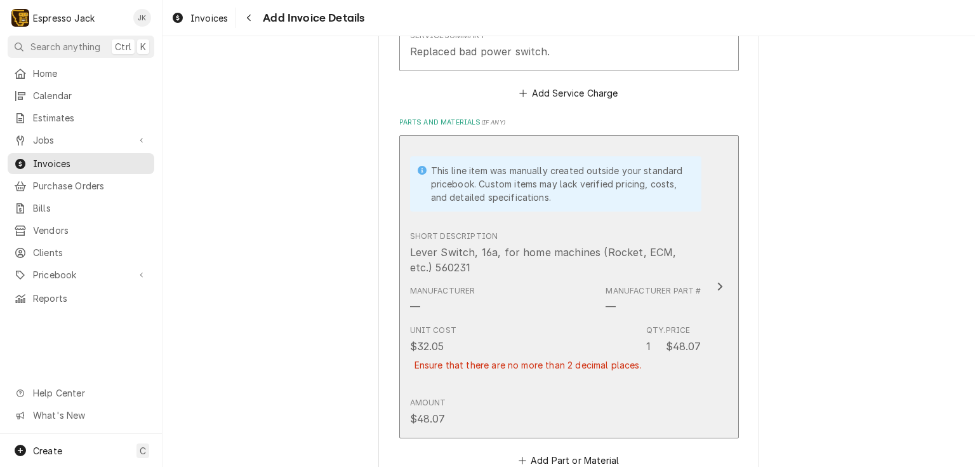
click at [559, 284] on div "Manufacturer — Manufacturer Part # —" at bounding box center [555, 299] width 291 height 39
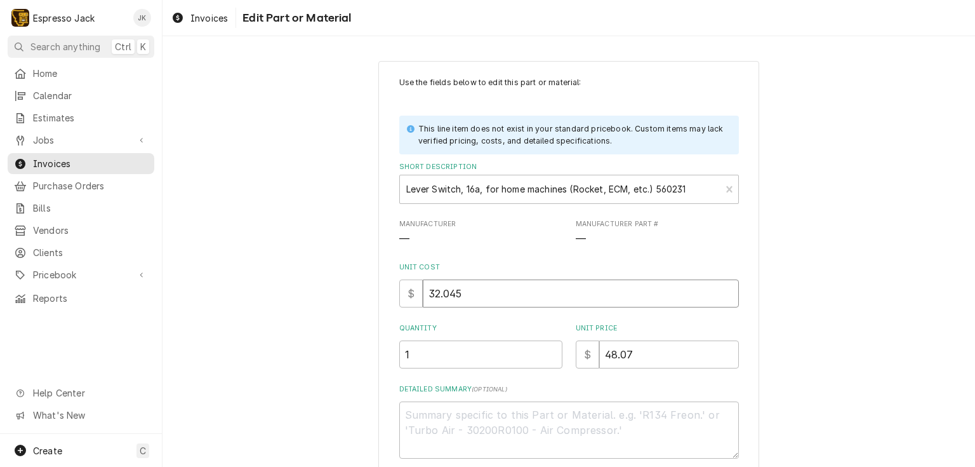
click at [465, 290] on input "32.045" at bounding box center [581, 293] width 316 height 28
type textarea "x"
type input "32.04"
type textarea "x"
type input "32.0"
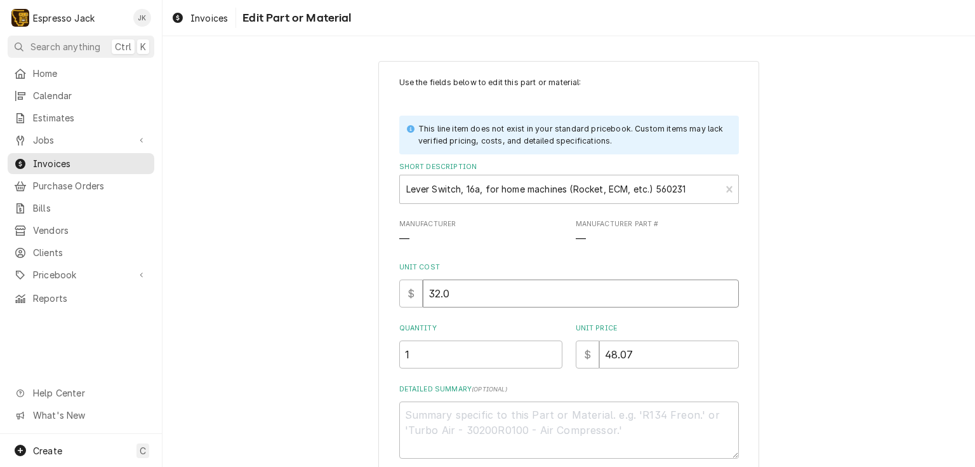
type textarea "x"
type input "32.05"
click at [298, 253] on div "Use the fields below to edit this part or material: This line item does not exi…" at bounding box center [569, 309] width 813 height 519
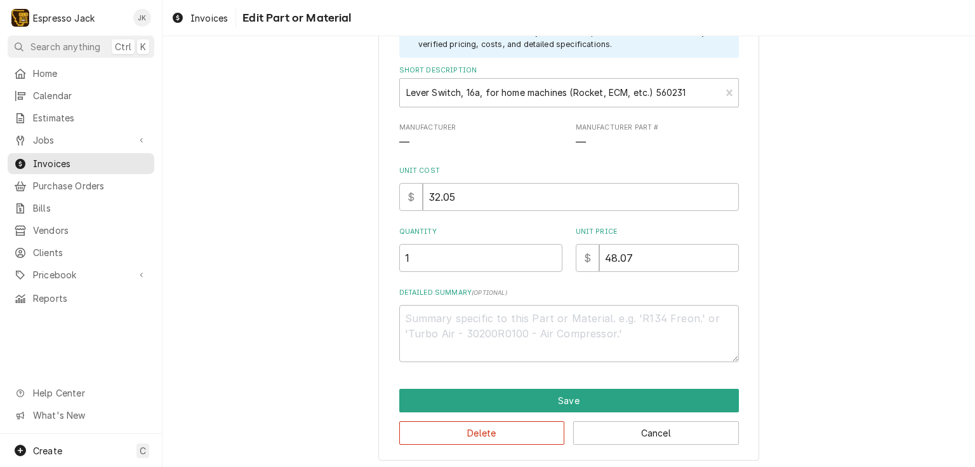
scroll to position [100, 0]
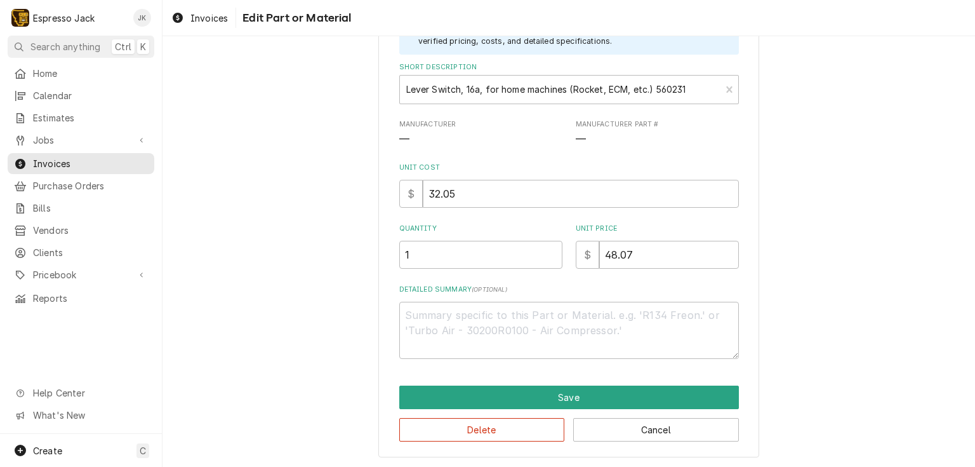
click at [510, 411] on div "Delete Cancel" at bounding box center [569, 425] width 340 height 32
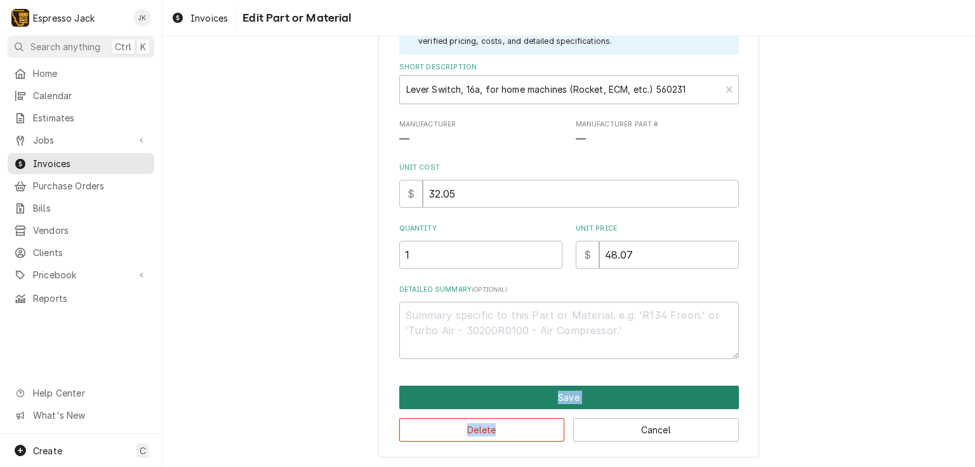
drag, startPoint x: 510, startPoint y: 411, endPoint x: 516, endPoint y: 394, distance: 18.7
click at [516, 394] on div "Save Delete Cancel" at bounding box center [569, 413] width 340 height 56
click at [516, 394] on button "Save" at bounding box center [569, 396] width 340 height 23
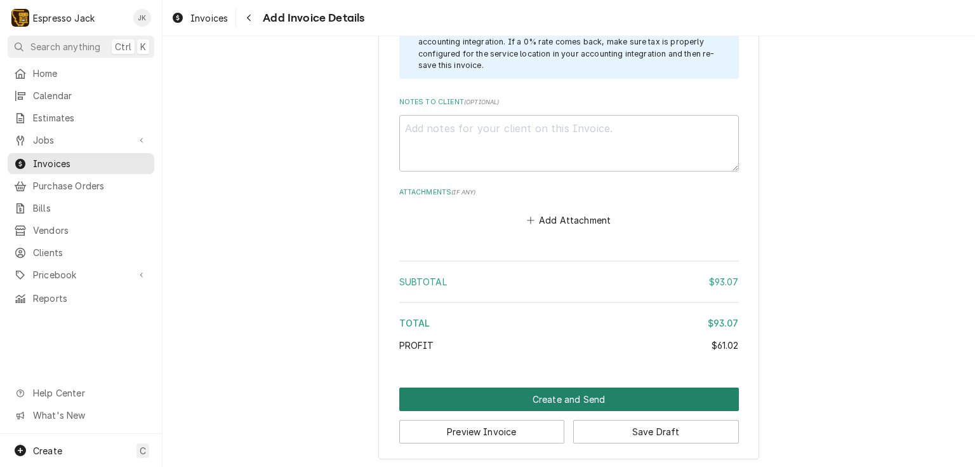
click at [606, 396] on button "Create and Send" at bounding box center [569, 398] width 340 height 23
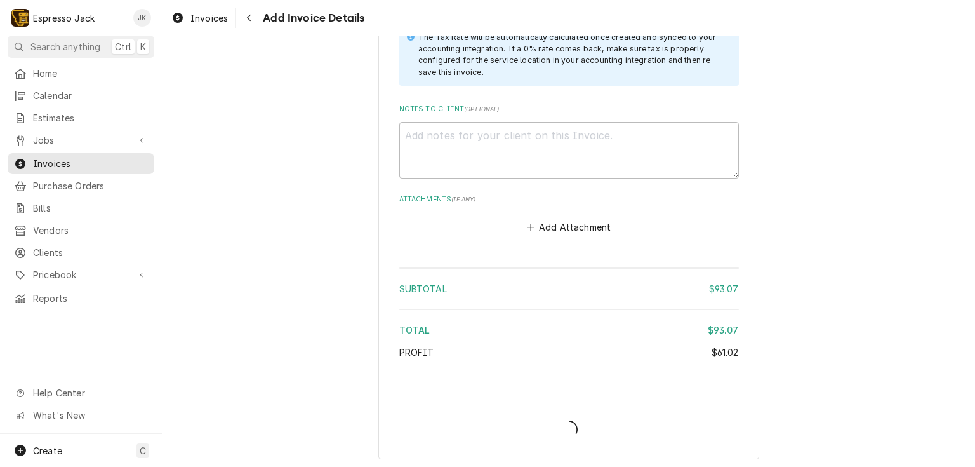
type textarea "x"
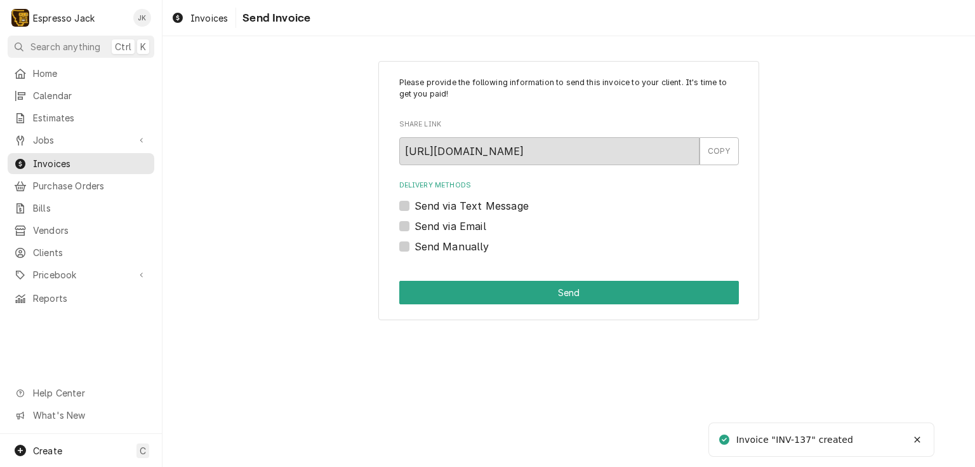
click at [458, 225] on label "Send via Email" at bounding box center [451, 225] width 72 height 15
click at [458, 225] on input "Send via Email" at bounding box center [585, 232] width 340 height 28
checkbox input "true"
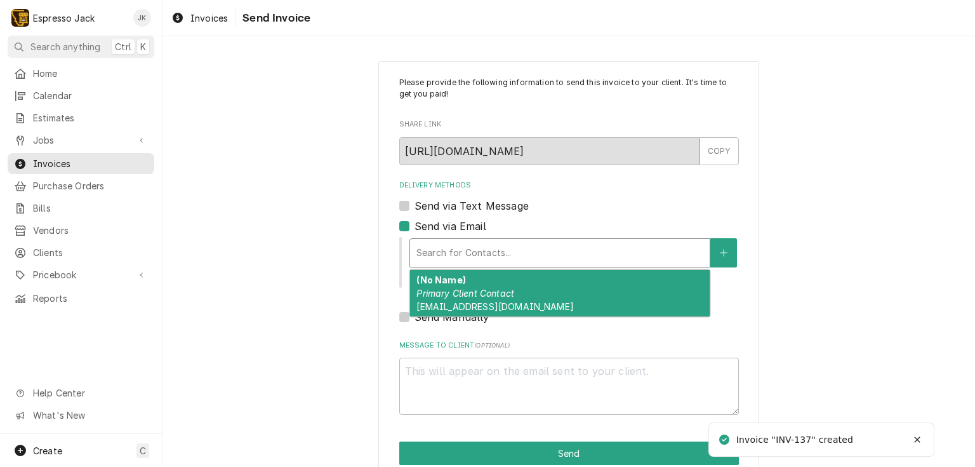
click at [460, 250] on div "Delivery Methods" at bounding box center [560, 252] width 287 height 23
click at [455, 288] on em "Primary Client Contact" at bounding box center [466, 293] width 98 height 11
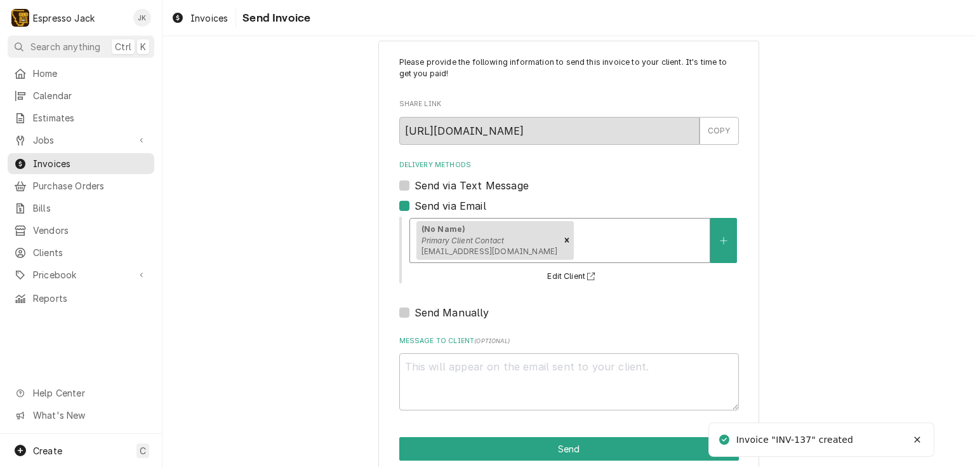
scroll to position [40, 0]
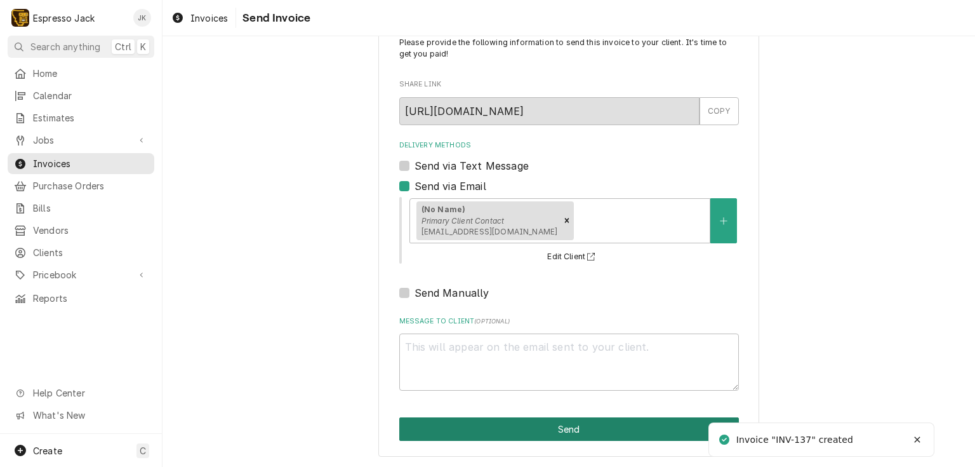
click at [516, 429] on button "Send" at bounding box center [569, 428] width 340 height 23
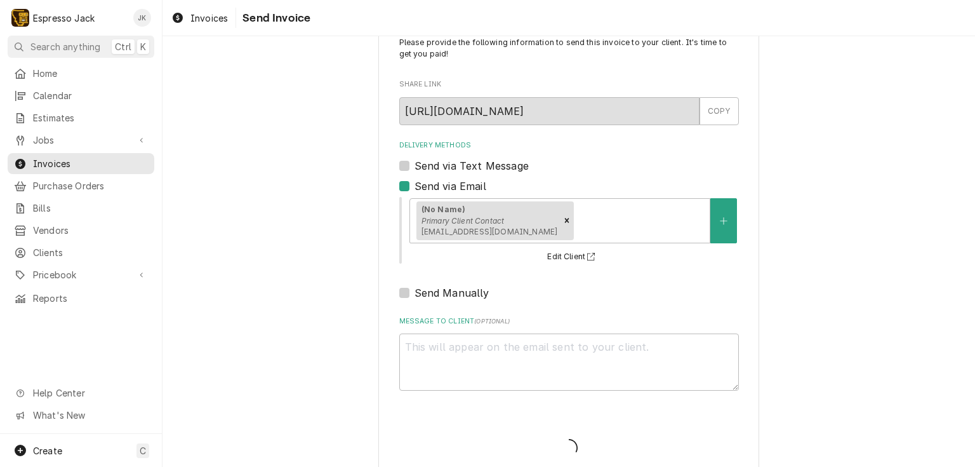
type textarea "x"
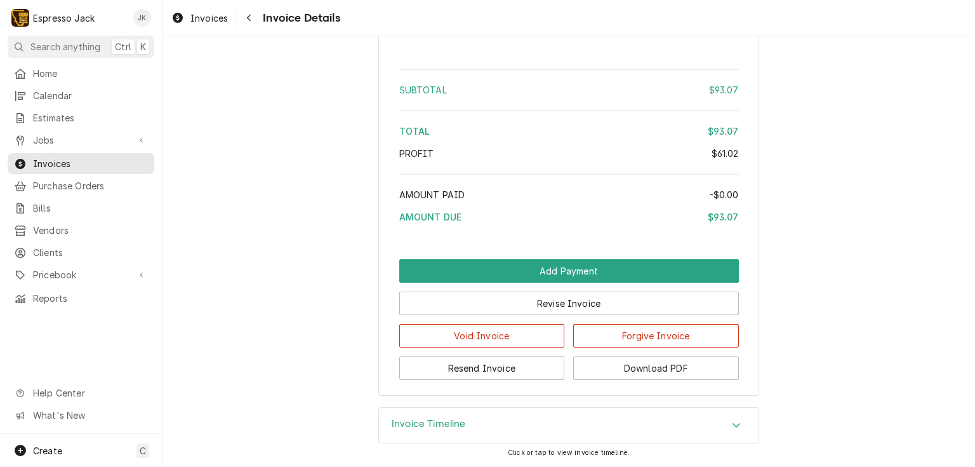
scroll to position [1252, 0]
click at [90, 75] on span "Home" at bounding box center [90, 73] width 115 height 13
